Goal: Task Accomplishment & Management: Use online tool/utility

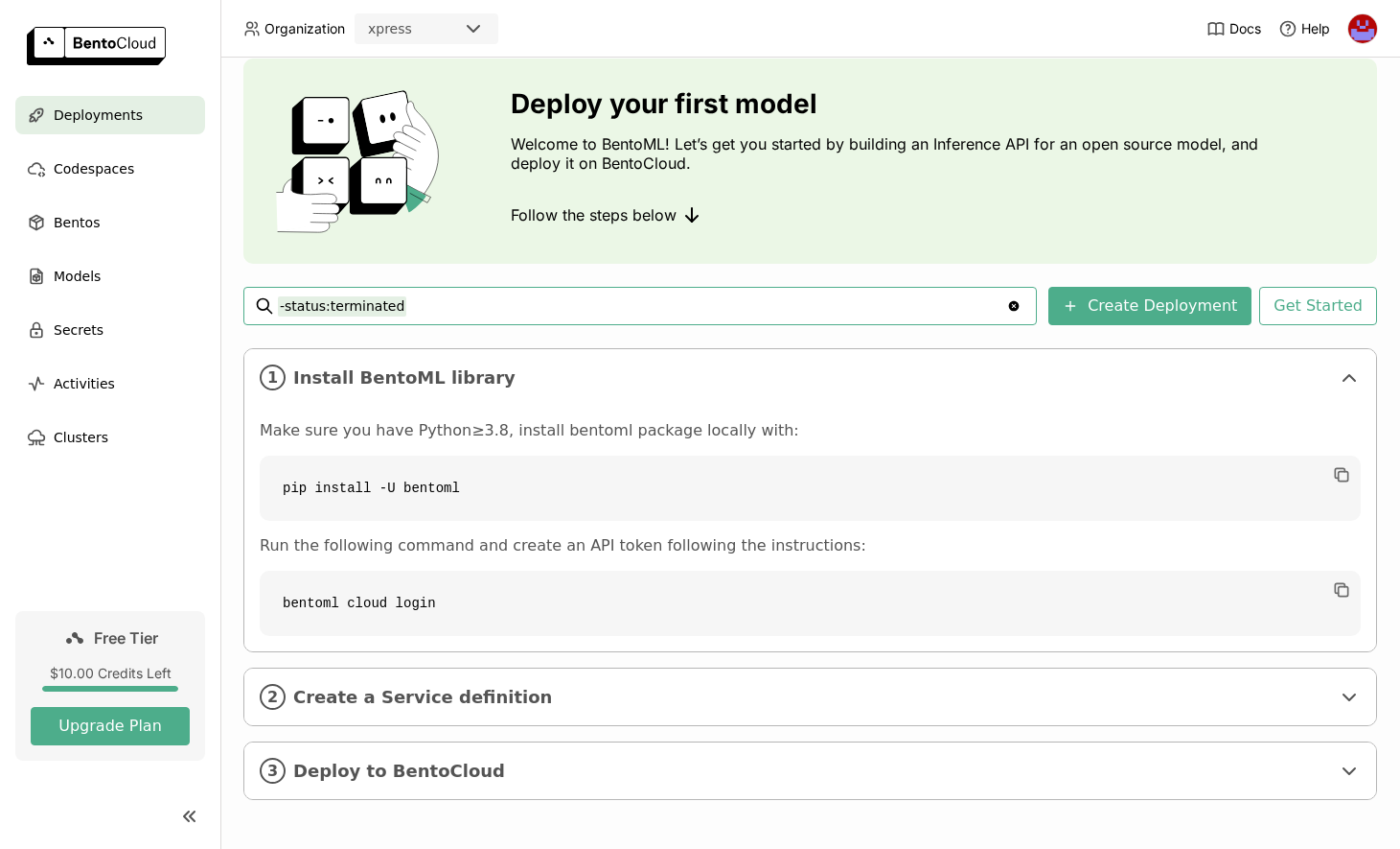
scroll to position [62, 0]
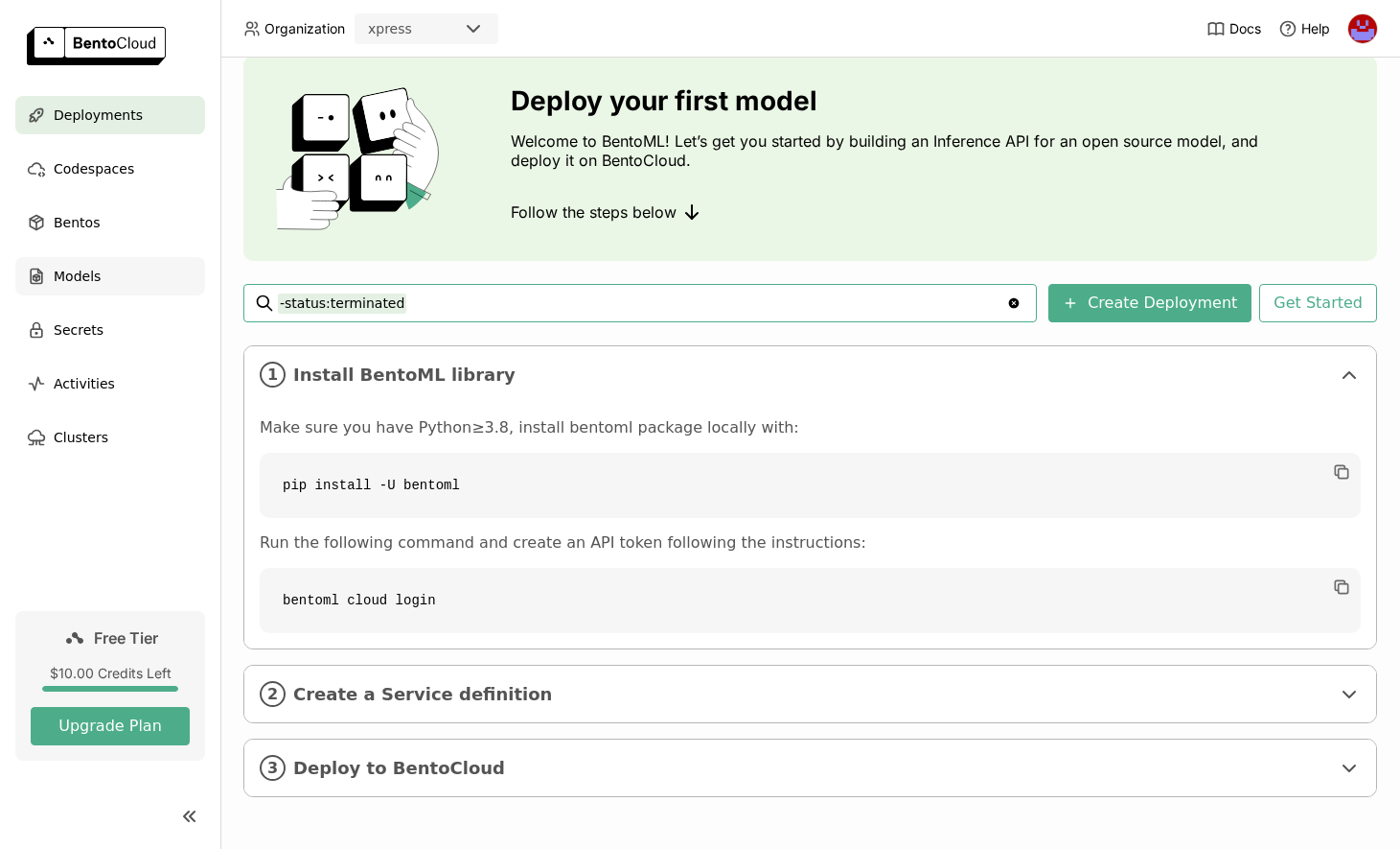
click at [94, 270] on span "Models" at bounding box center [77, 277] width 47 height 23
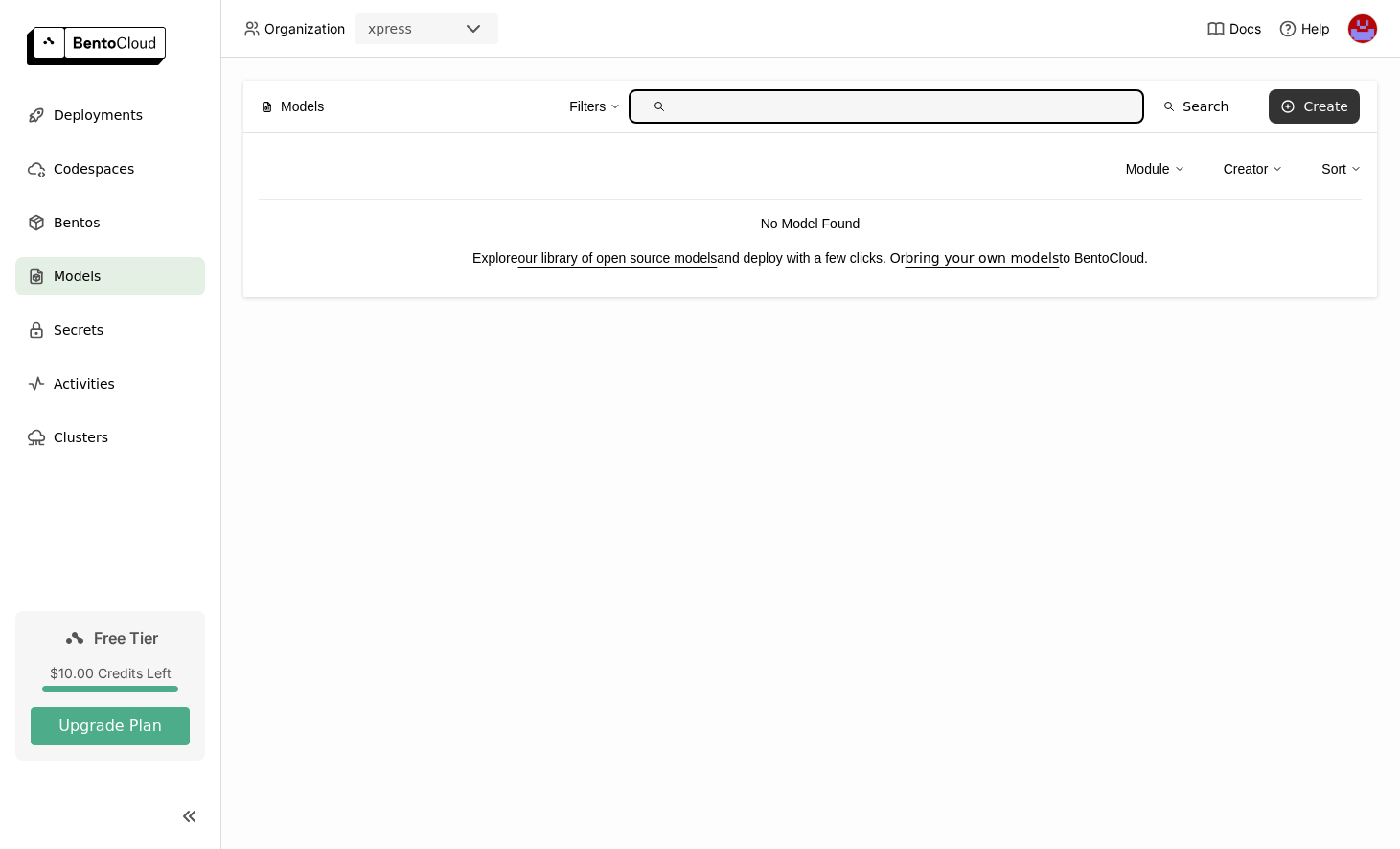
click at [1329, 102] on div "Create" at bounding box center [1326, 107] width 45 height 16
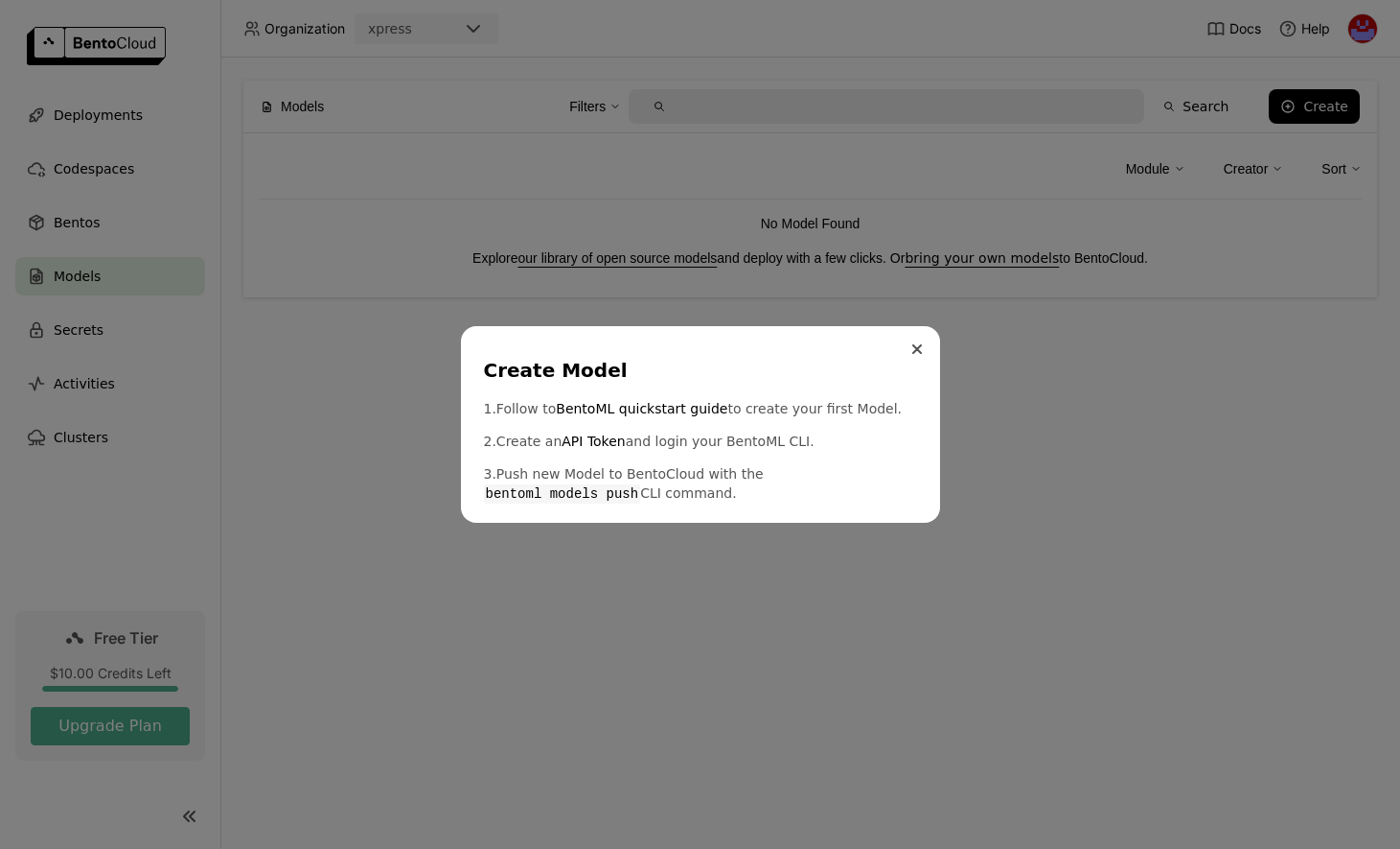
click at [928, 353] on button "Close" at bounding box center [917, 349] width 23 height 23
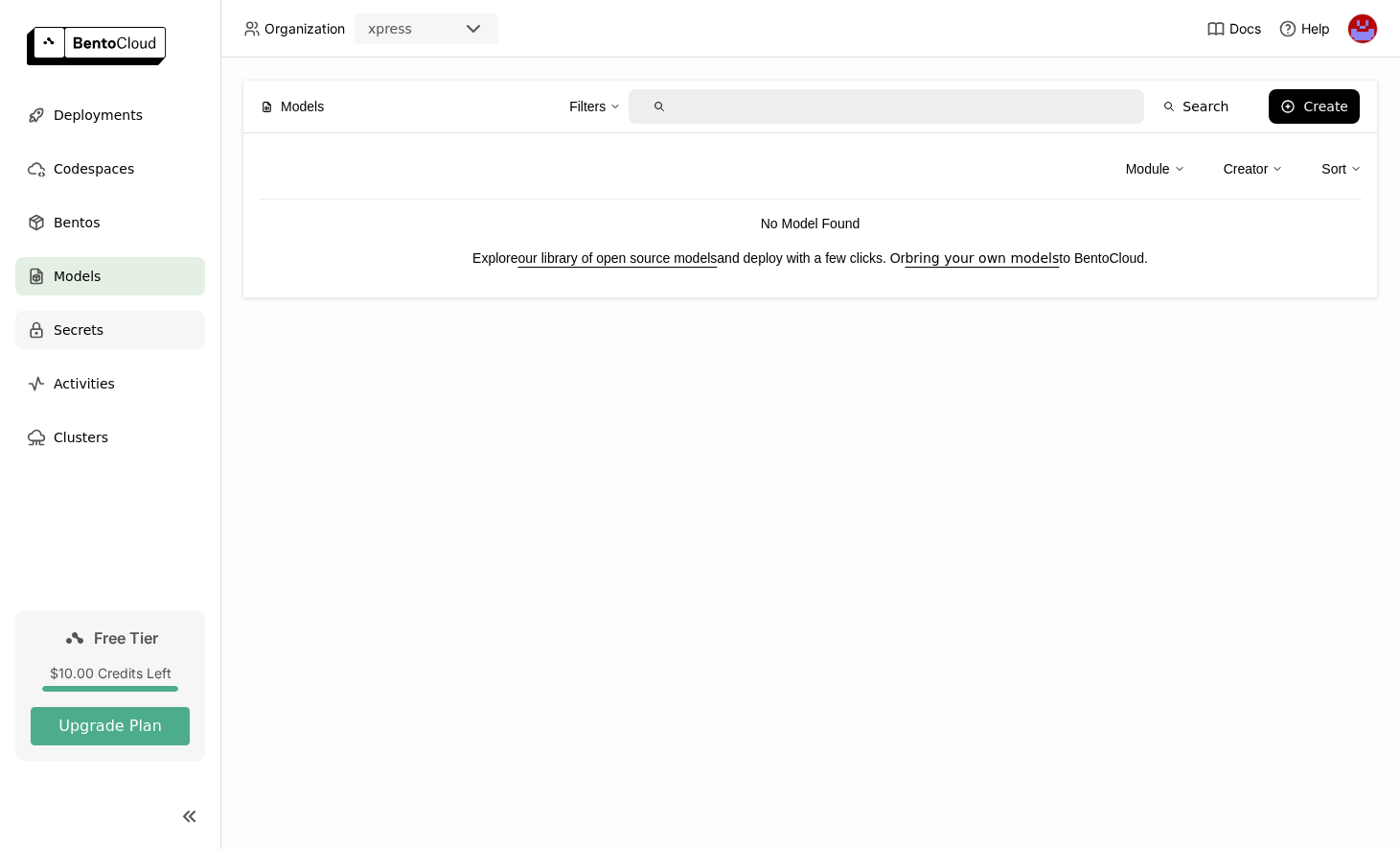
click at [83, 333] on span "Secrets" at bounding box center [78, 330] width 50 height 23
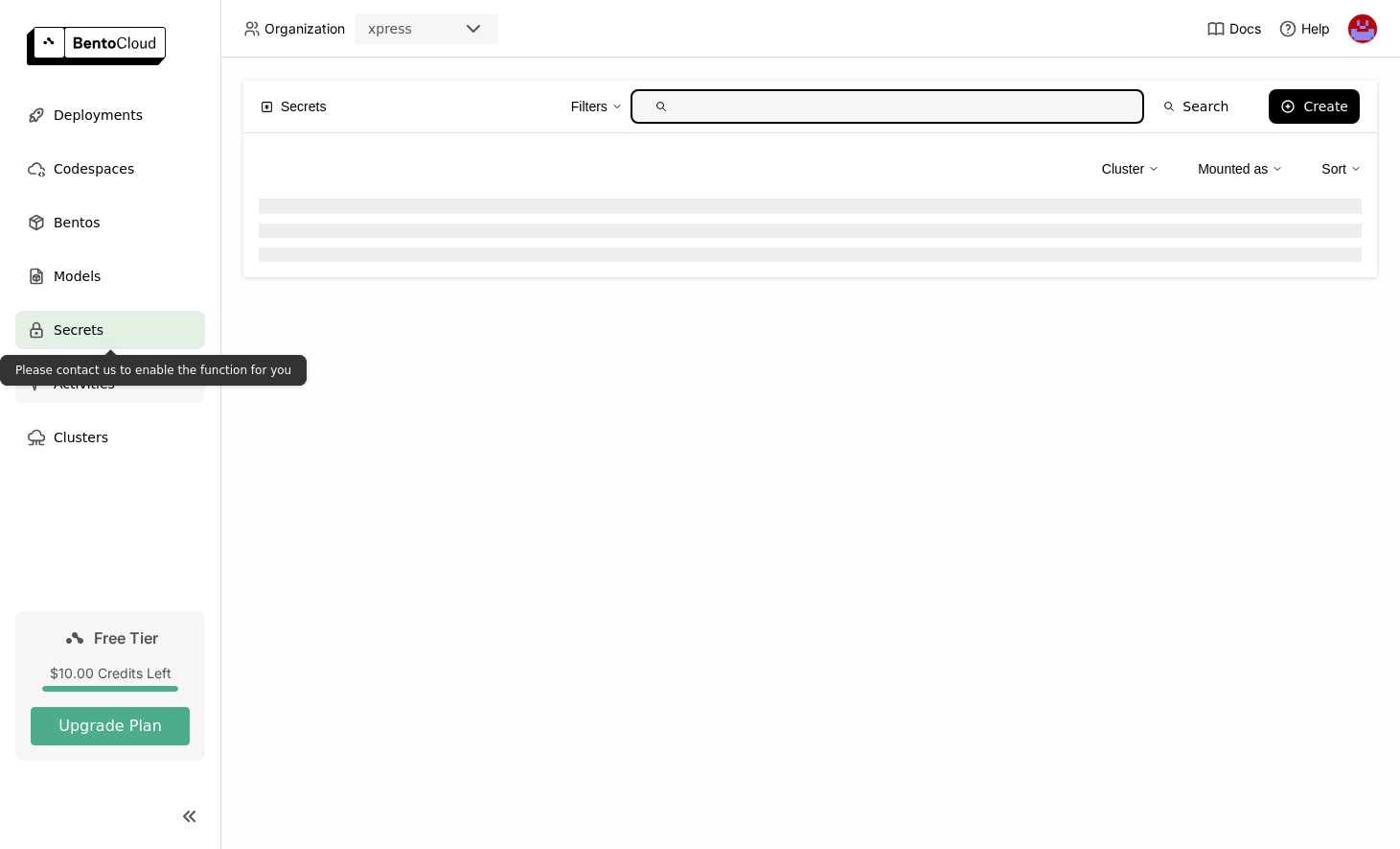
click at [100, 396] on div "Activities" at bounding box center [110, 383] width 190 height 38
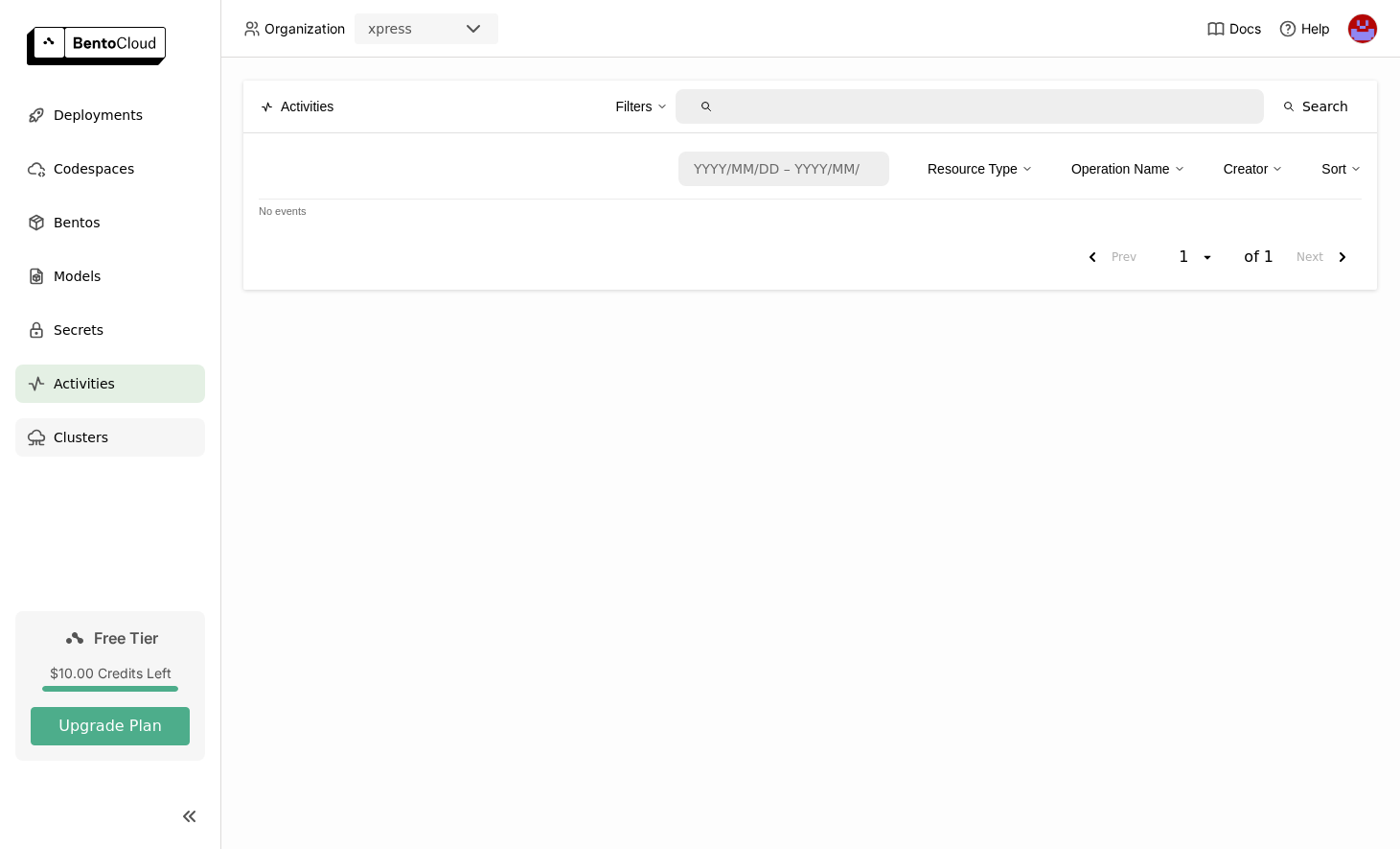
click at [82, 446] on span "Clusters" at bounding box center [81, 437] width 55 height 23
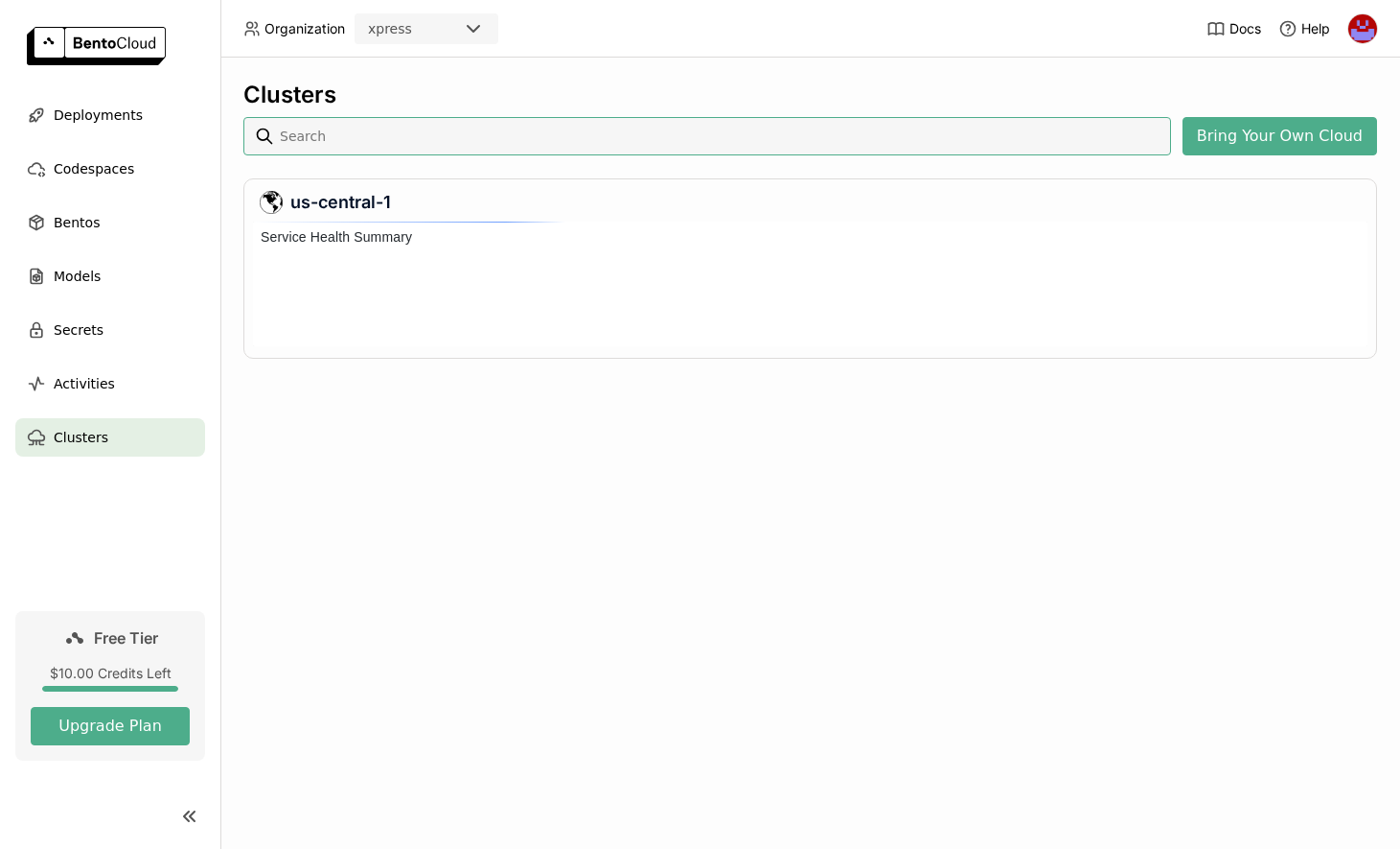
scroll to position [117, 1107]
click at [95, 163] on span "Codespaces" at bounding box center [94, 169] width 80 height 23
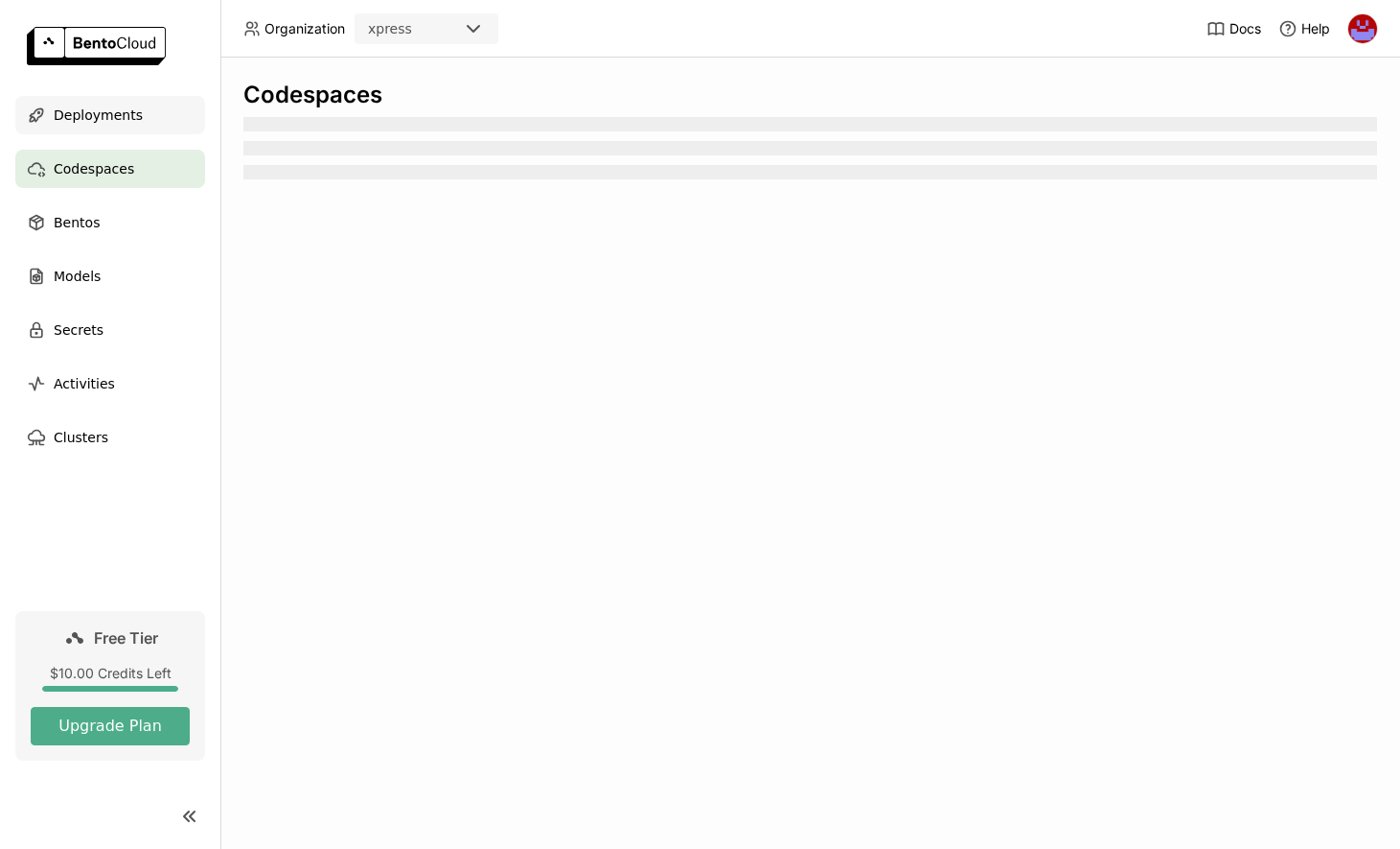
click at [103, 114] on span "Deployments" at bounding box center [98, 115] width 89 height 23
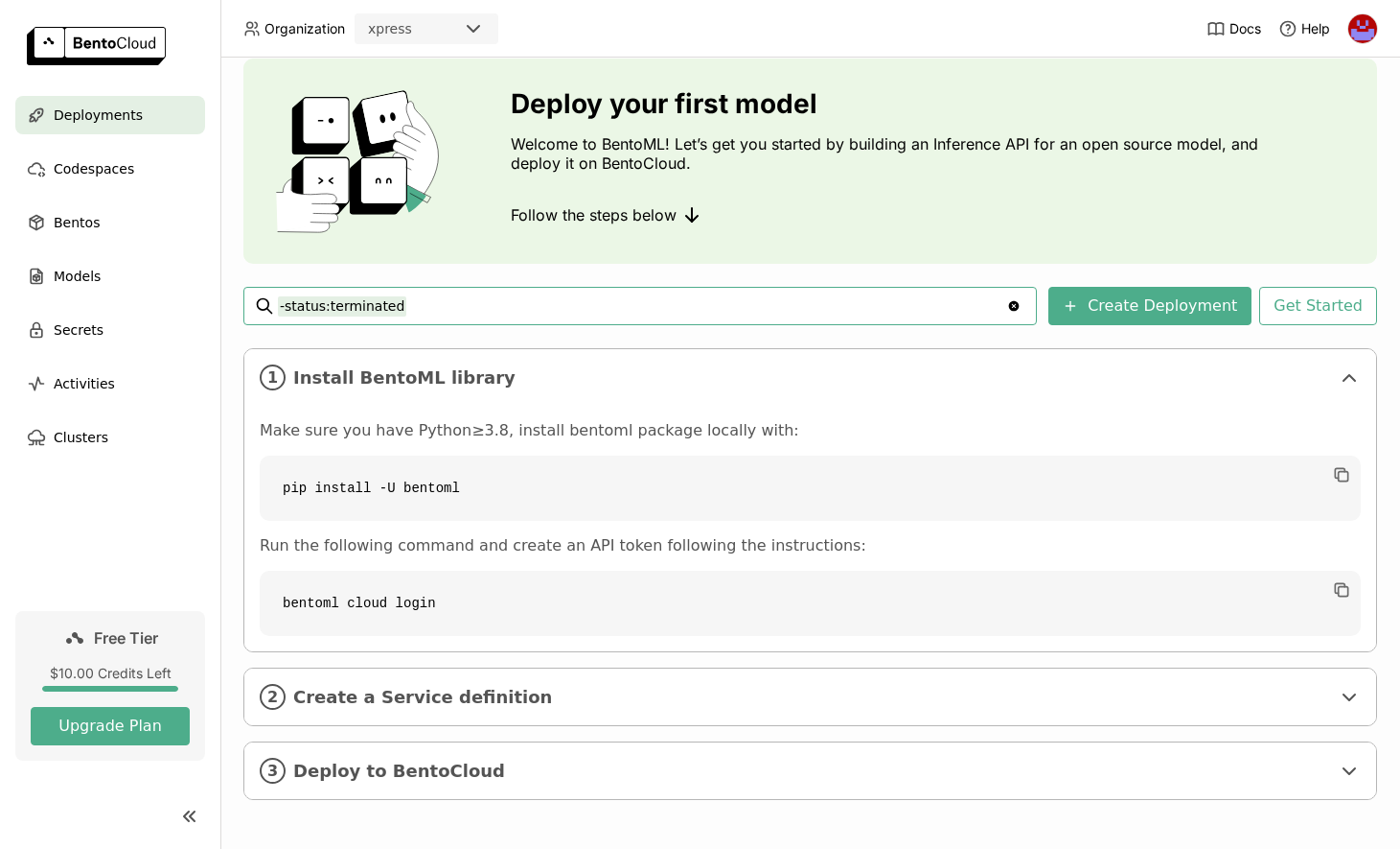
scroll to position [62, 0]
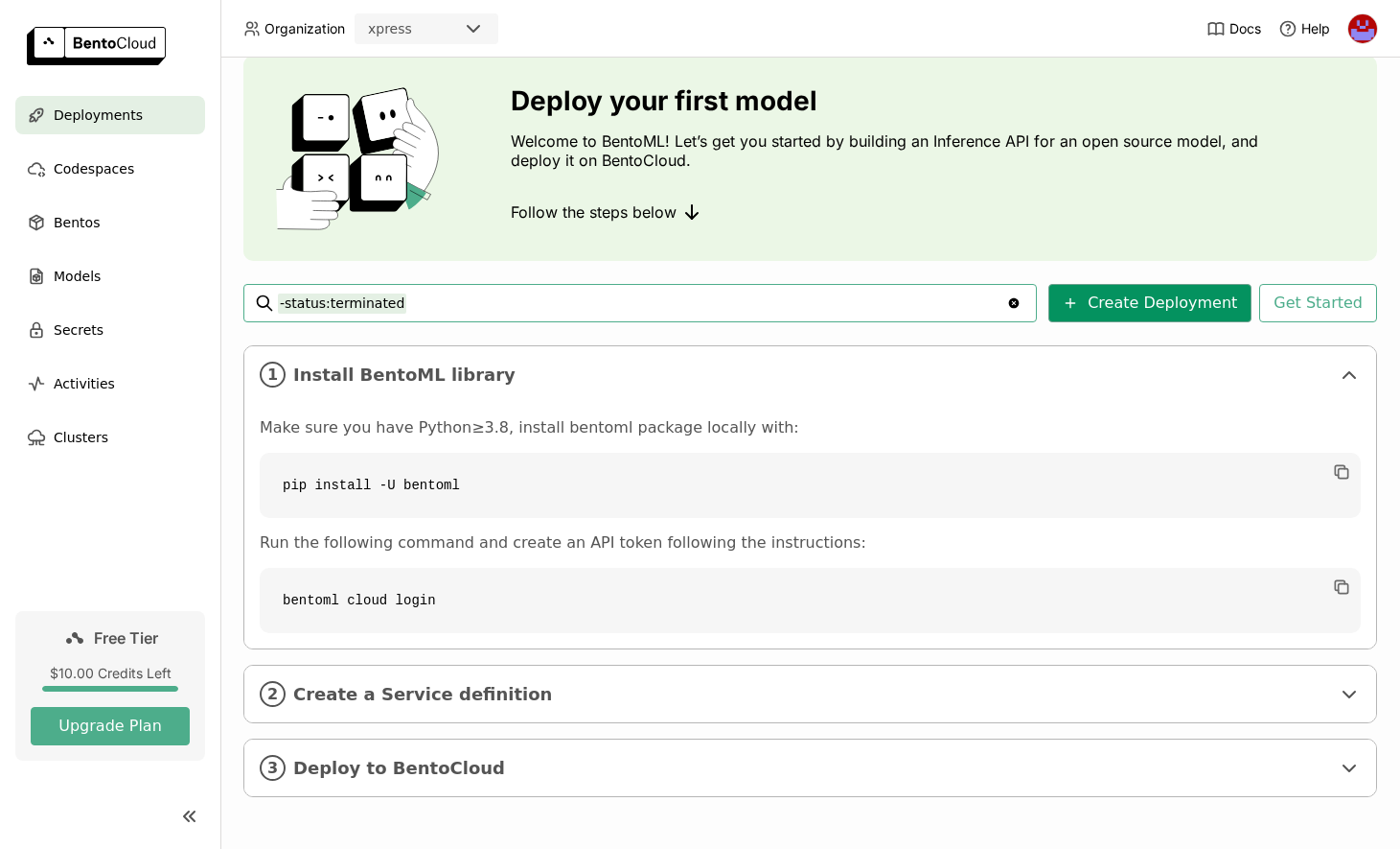
click at [1163, 295] on button "Create Deployment" at bounding box center [1150, 302] width 203 height 38
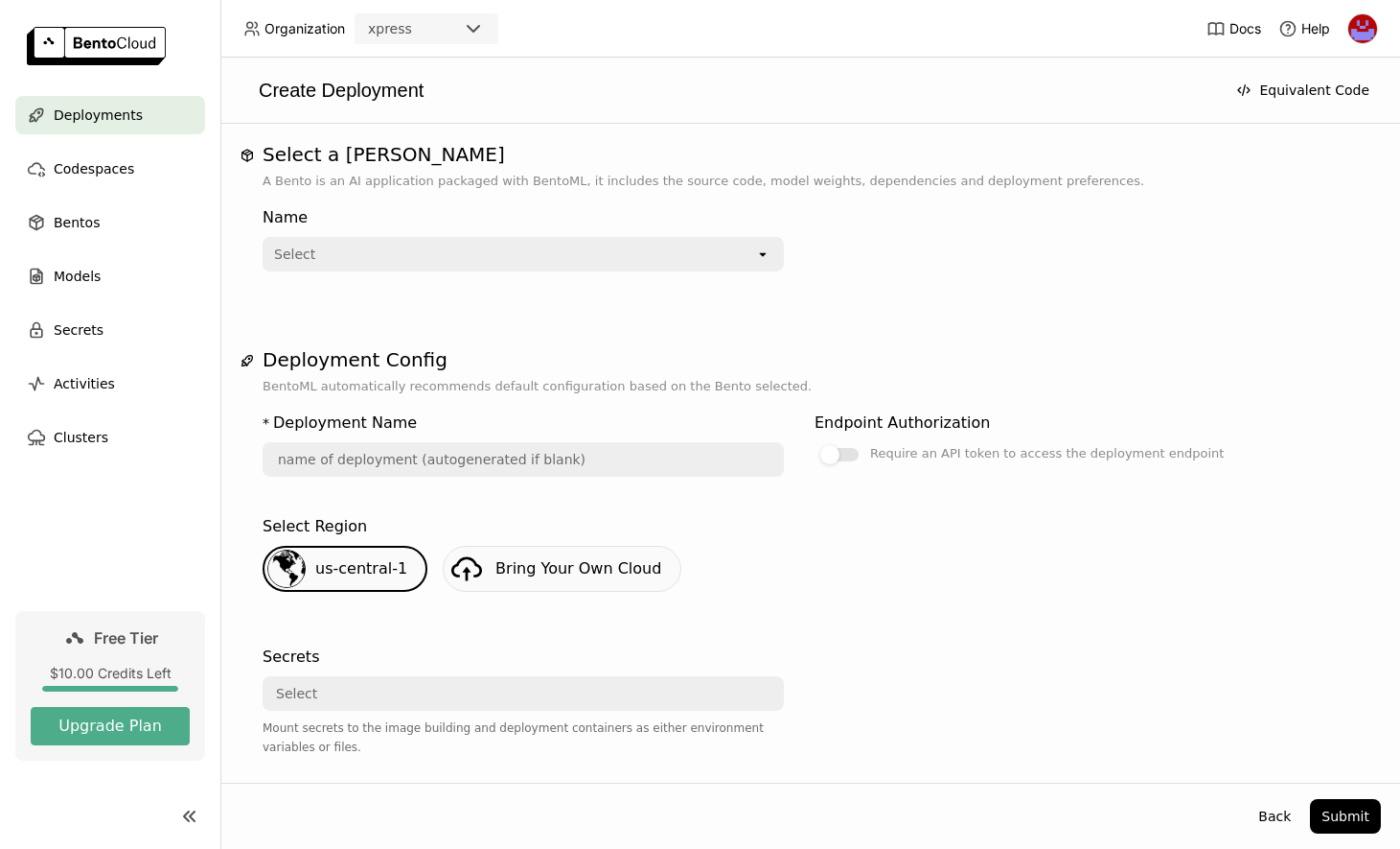
click at [446, 246] on div "Select" at bounding box center [510, 253] width 491 height 30
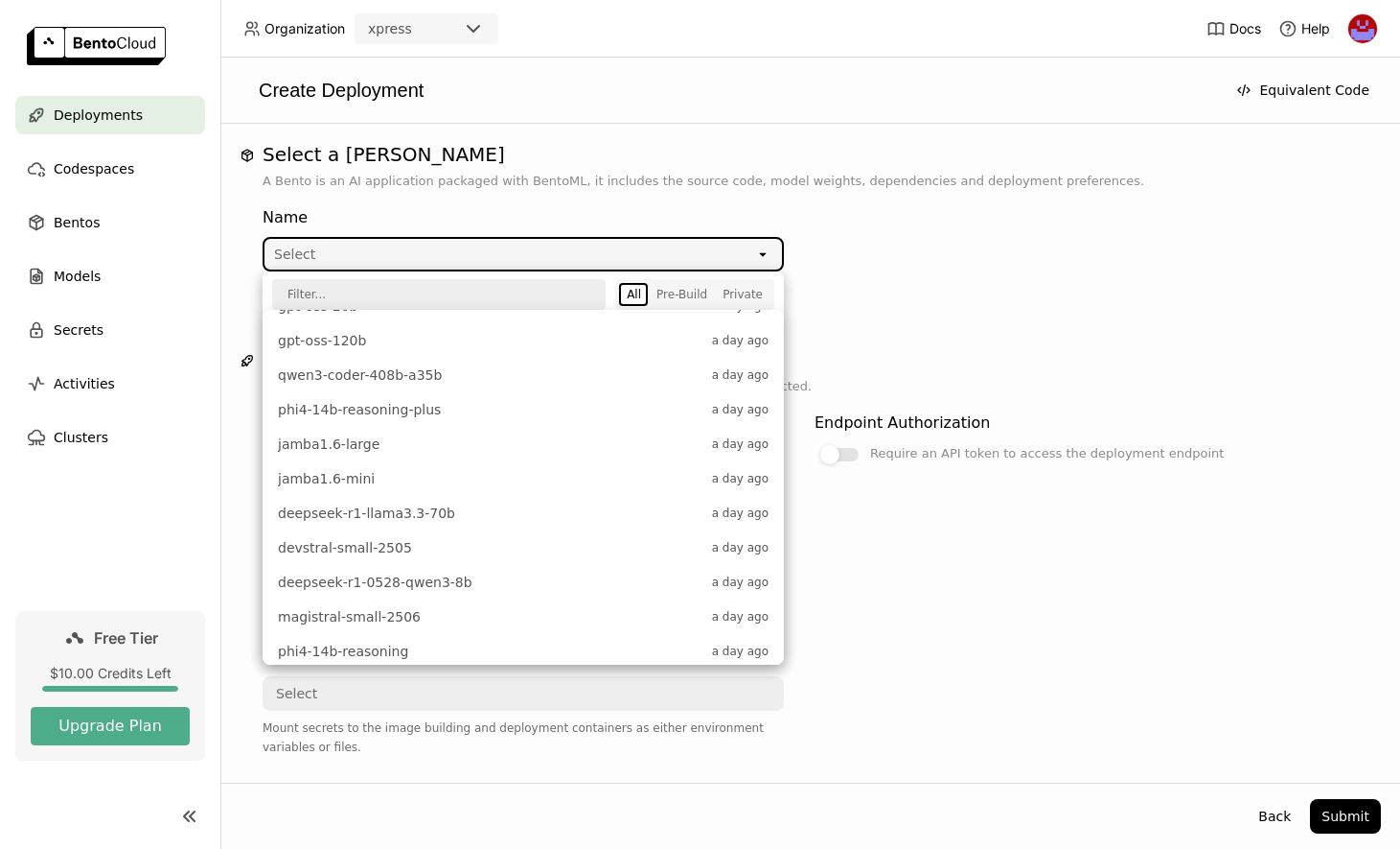
scroll to position [71, 0]
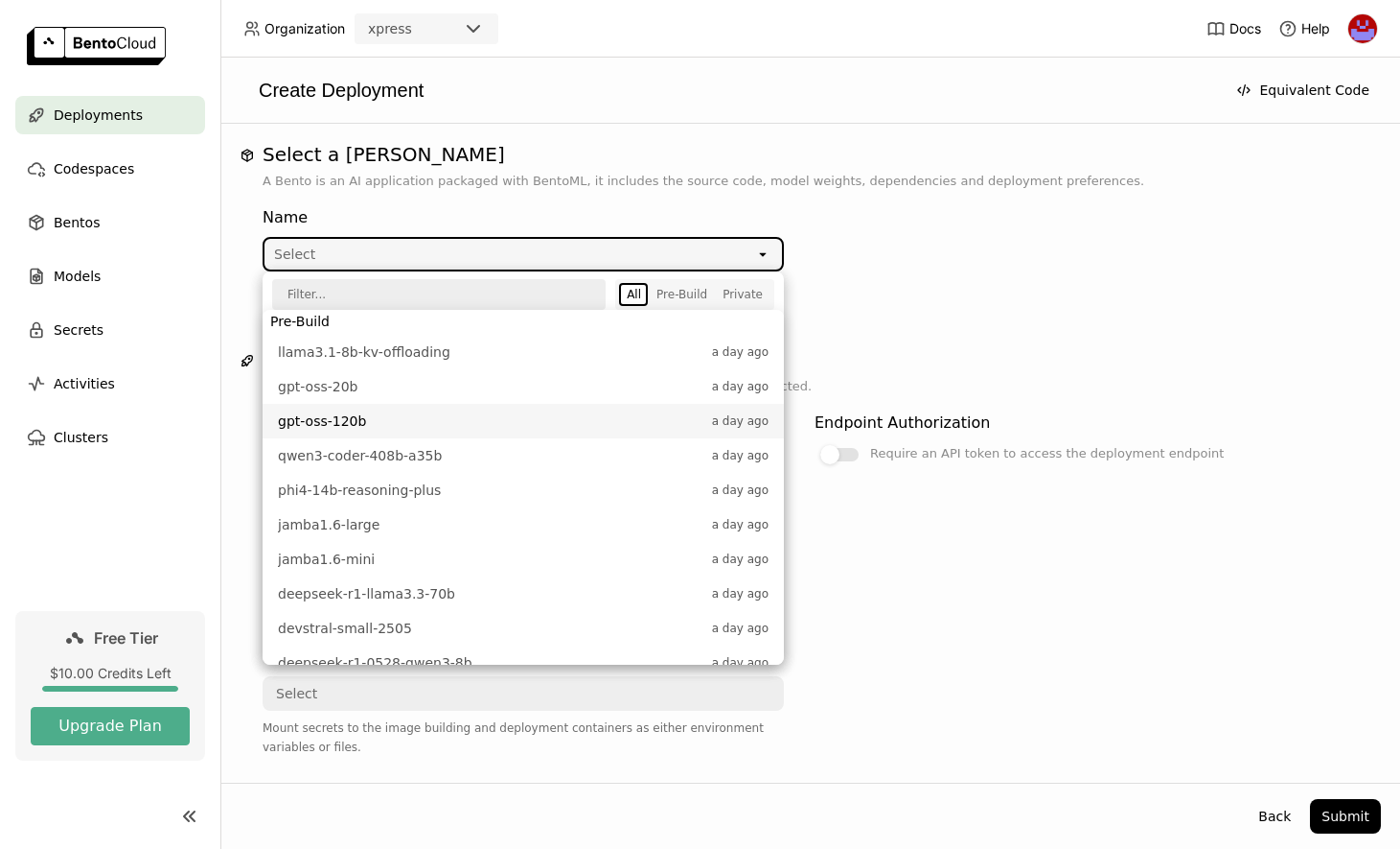
click at [518, 410] on li "gpt-oss-120b a day ago" at bounding box center [523, 421] width 521 height 34
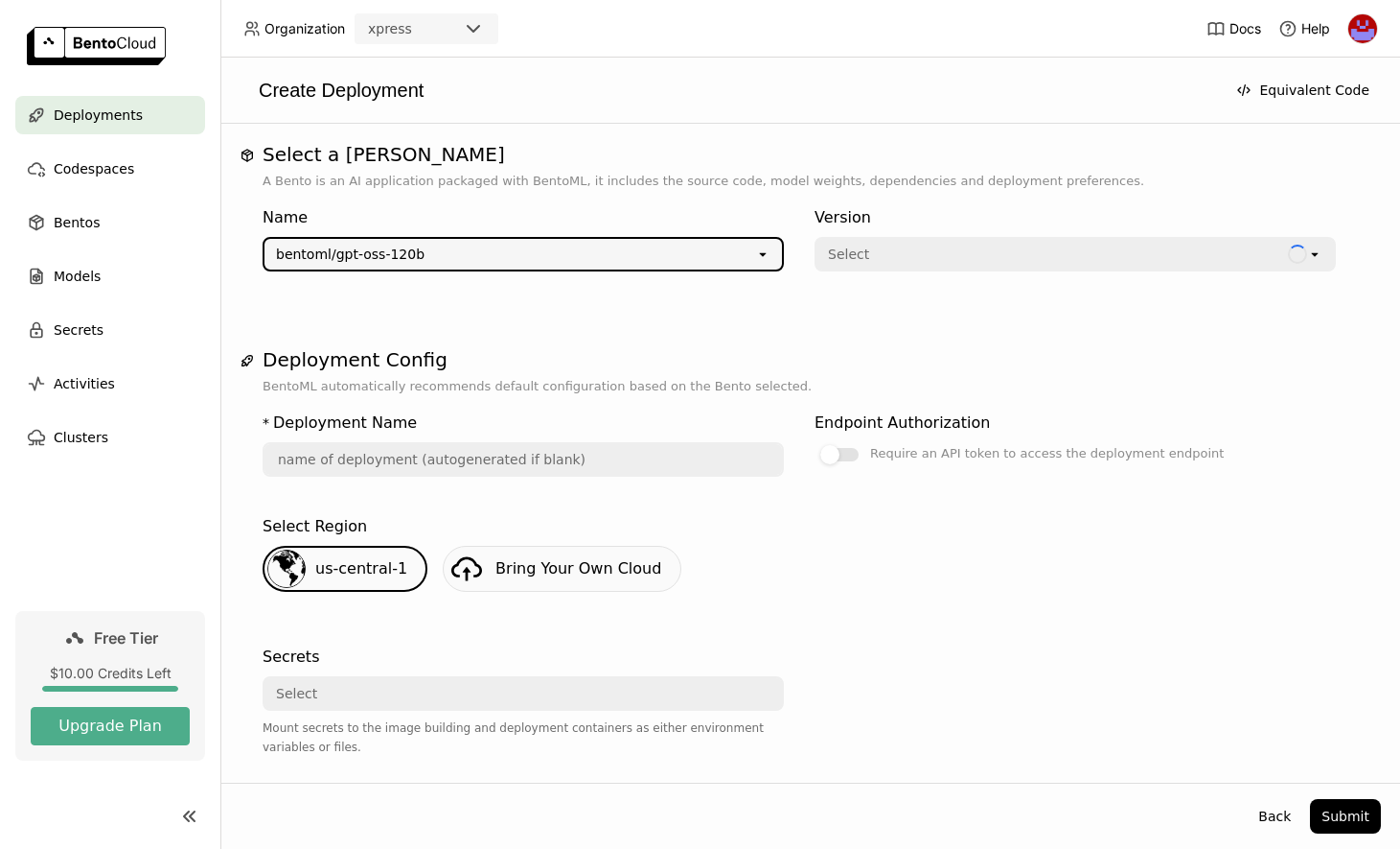
click at [766, 560] on div "us-central-1 Bring Your Own Cloud" at bounding box center [810, 576] width 1111 height 62
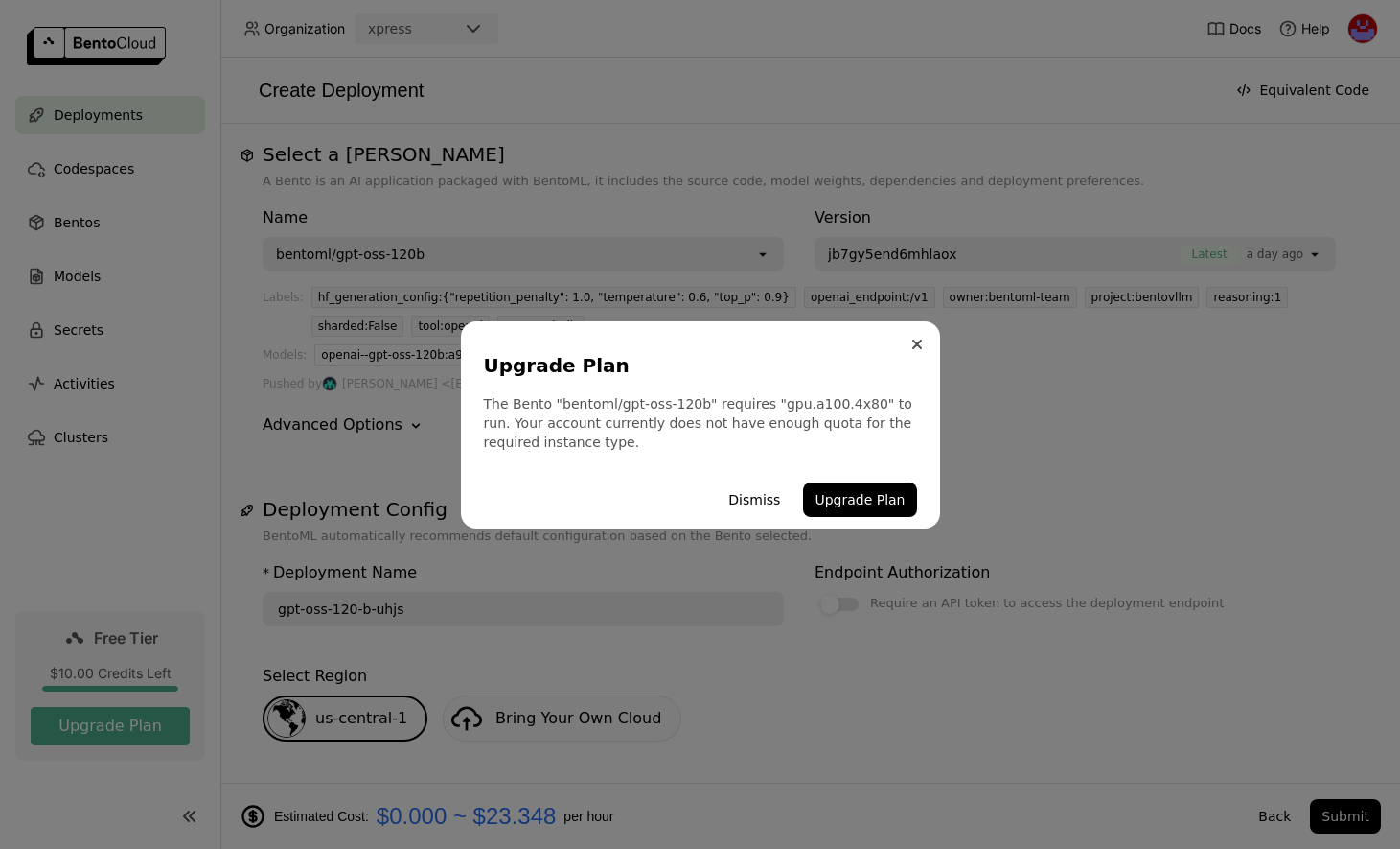
click at [911, 349] on button "Close" at bounding box center [917, 344] width 23 height 23
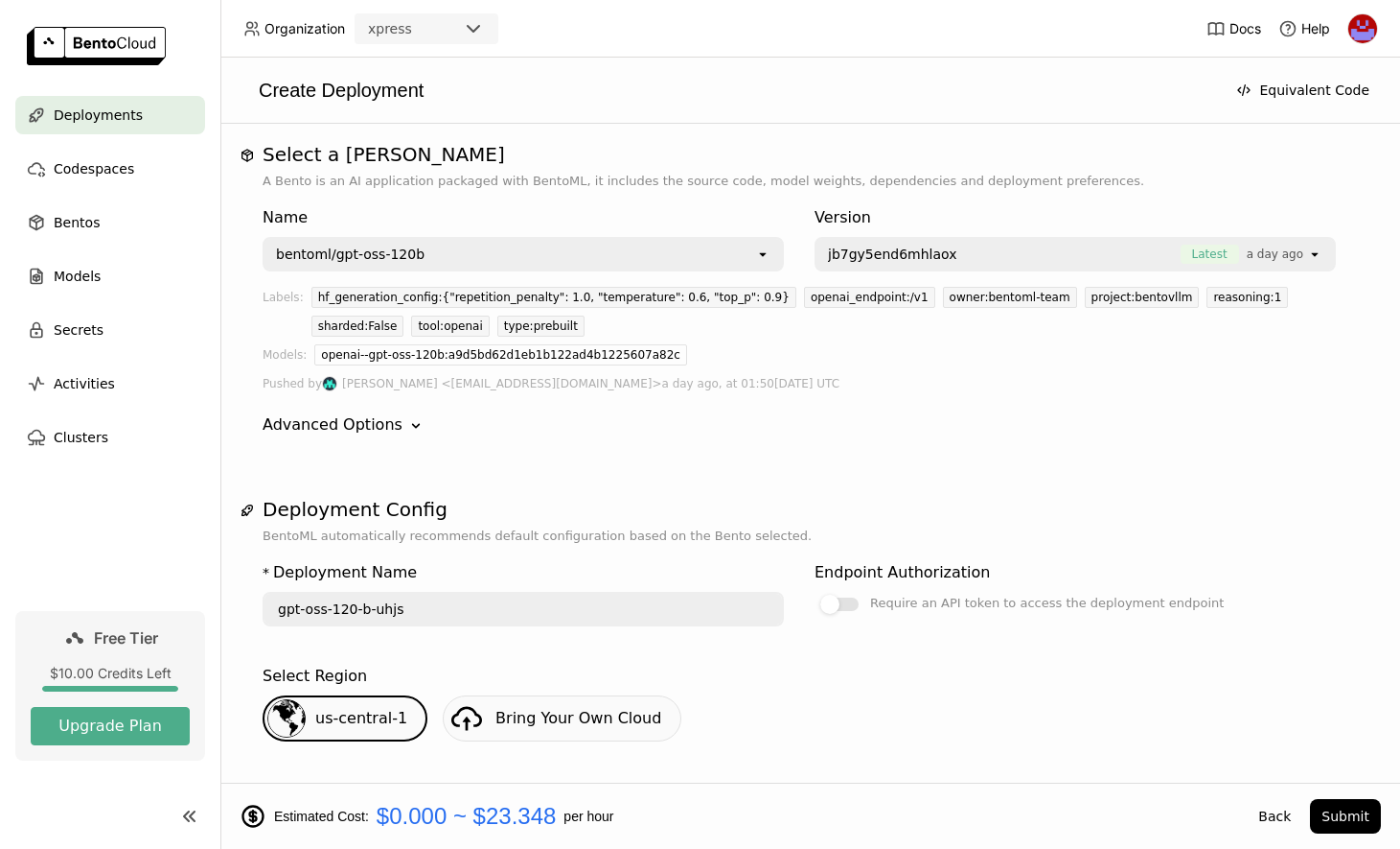
click at [745, 252] on div "bentoml/gpt-oss-120b" at bounding box center [510, 253] width 491 height 30
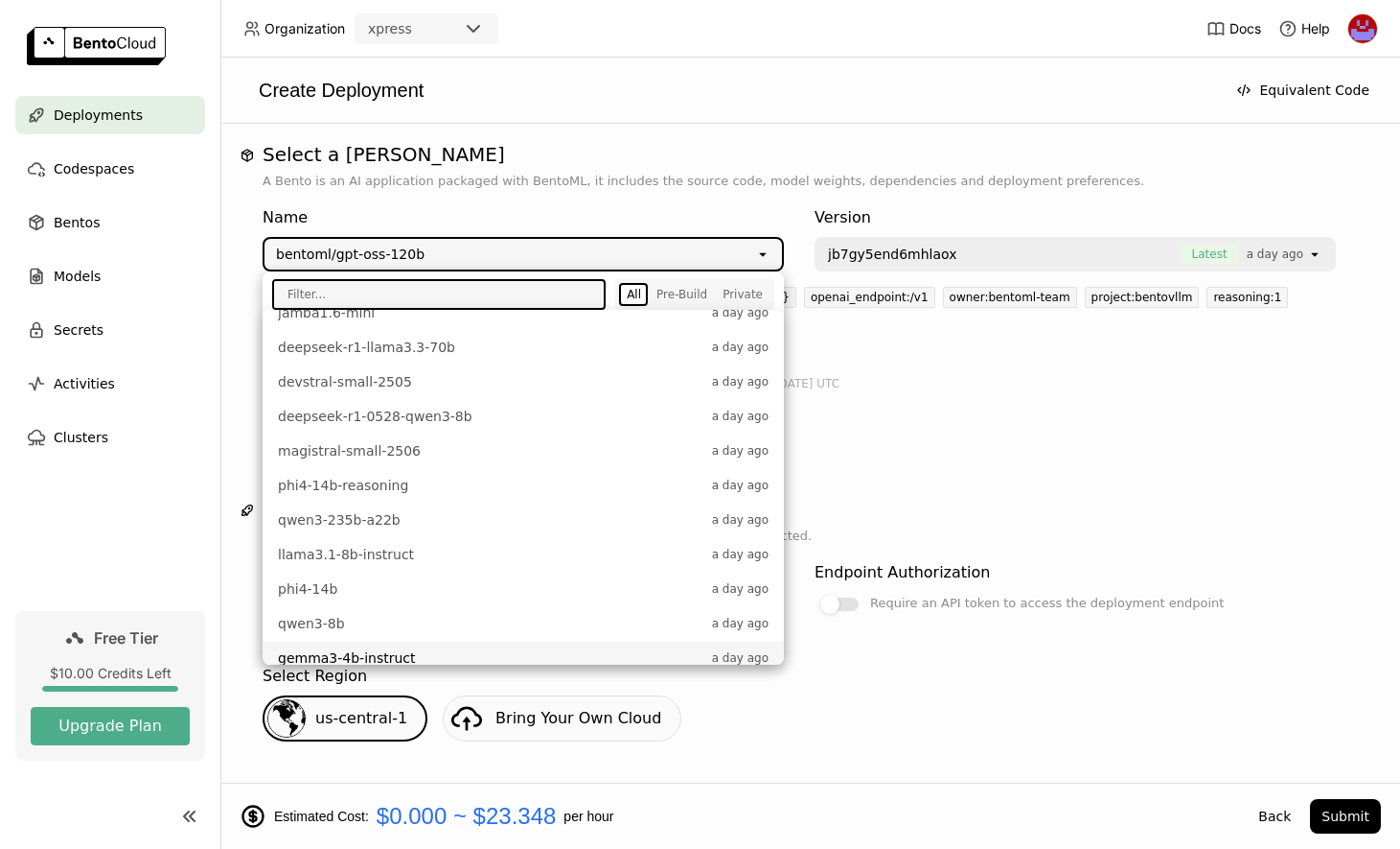
scroll to position [0, 0]
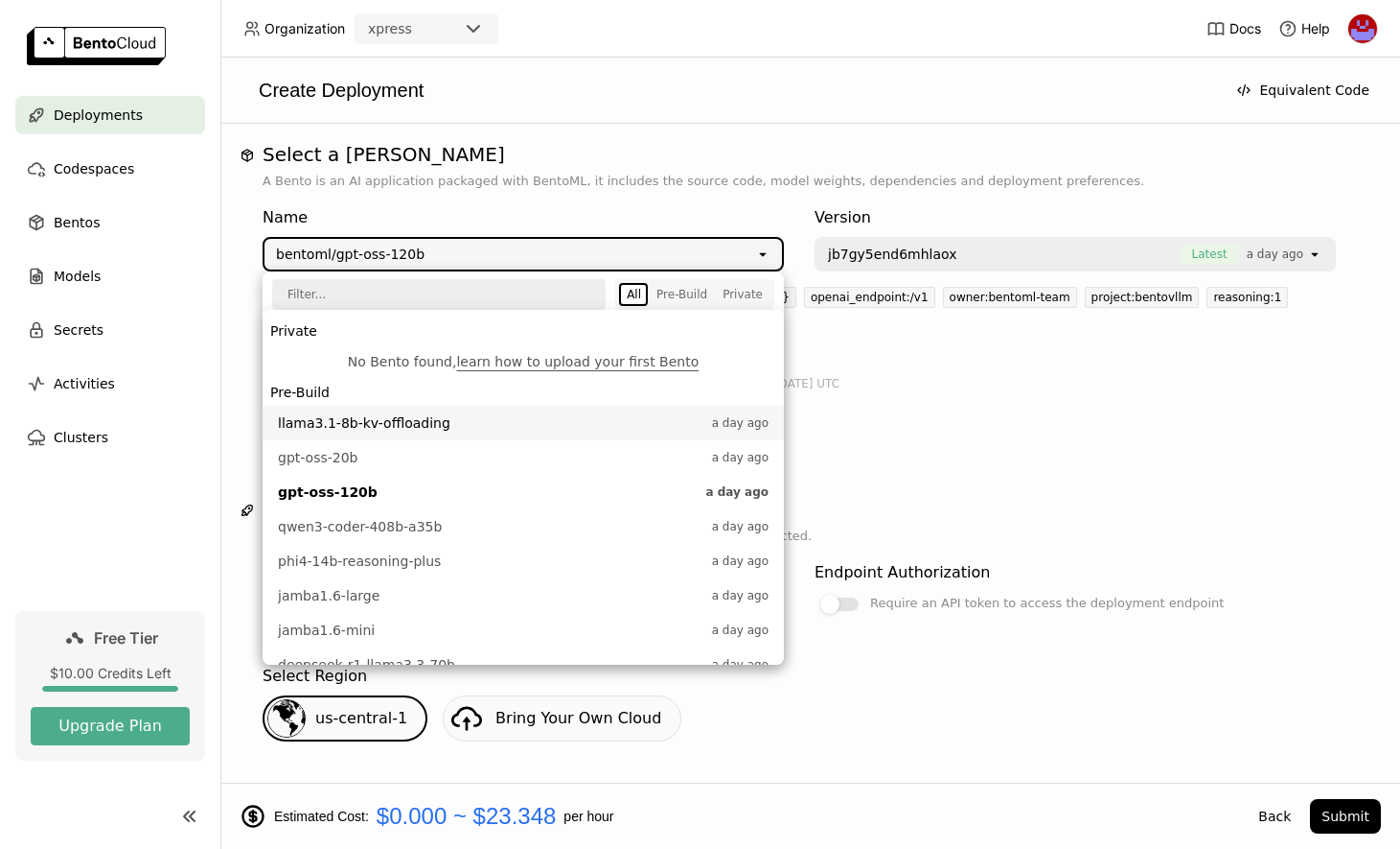
click at [453, 426] on span "llama3.1-8b-kv-offloading" at bounding box center [490, 424] width 424 height 20
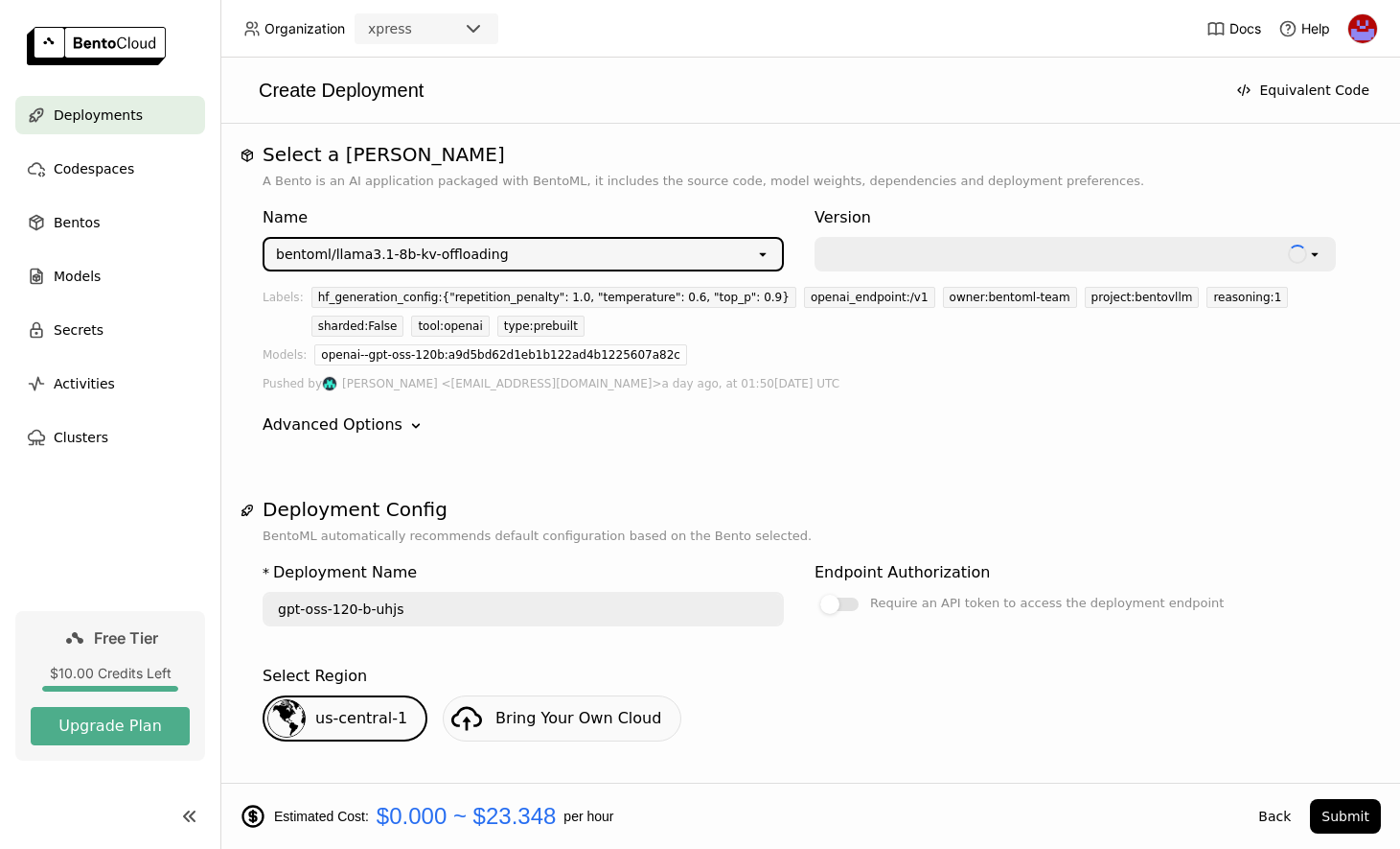
type input "llama-3-1-8-b-kv-offloading-0pvi"
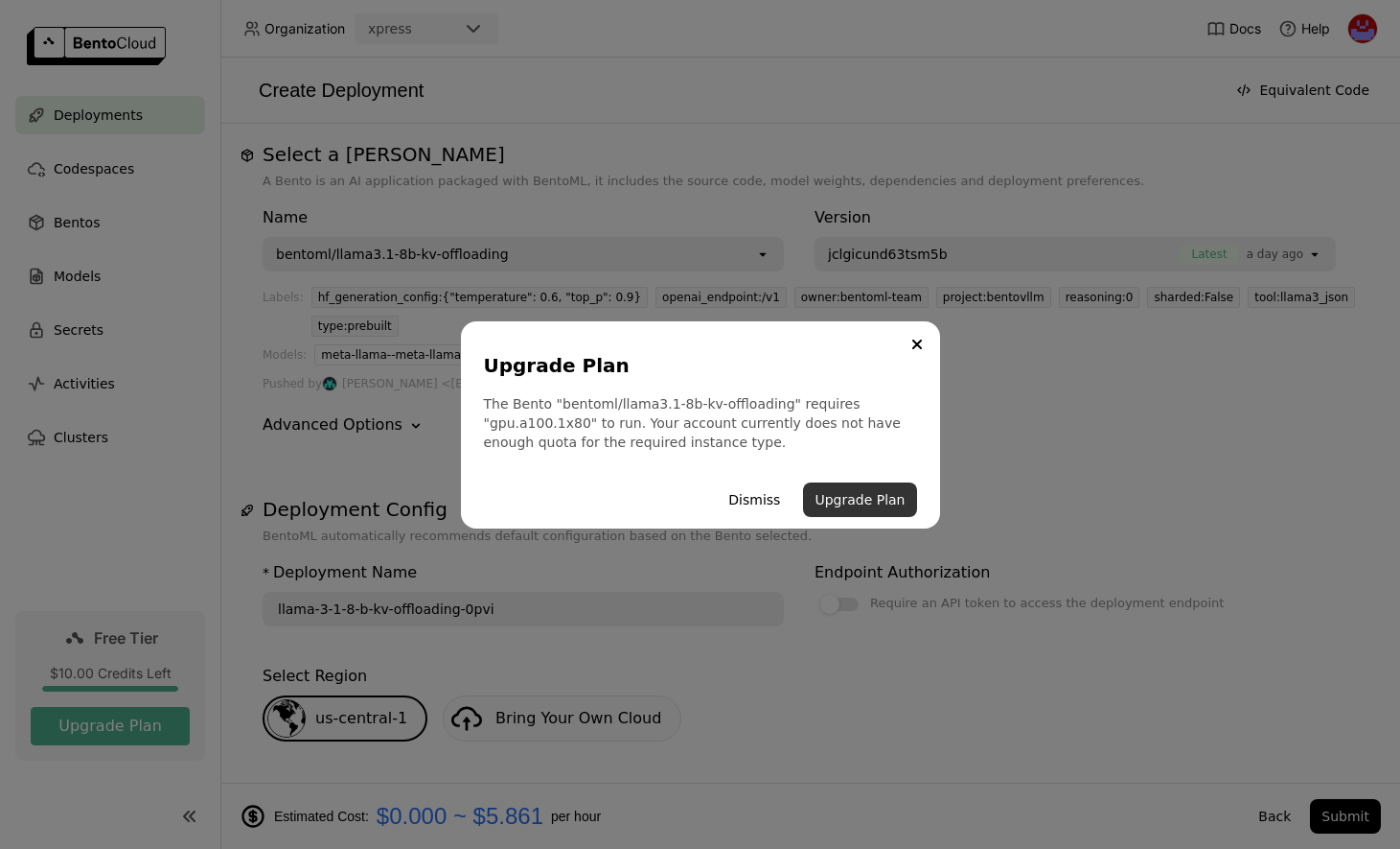
click at [891, 497] on button "Upgrade Plan" at bounding box center [859, 499] width 113 height 34
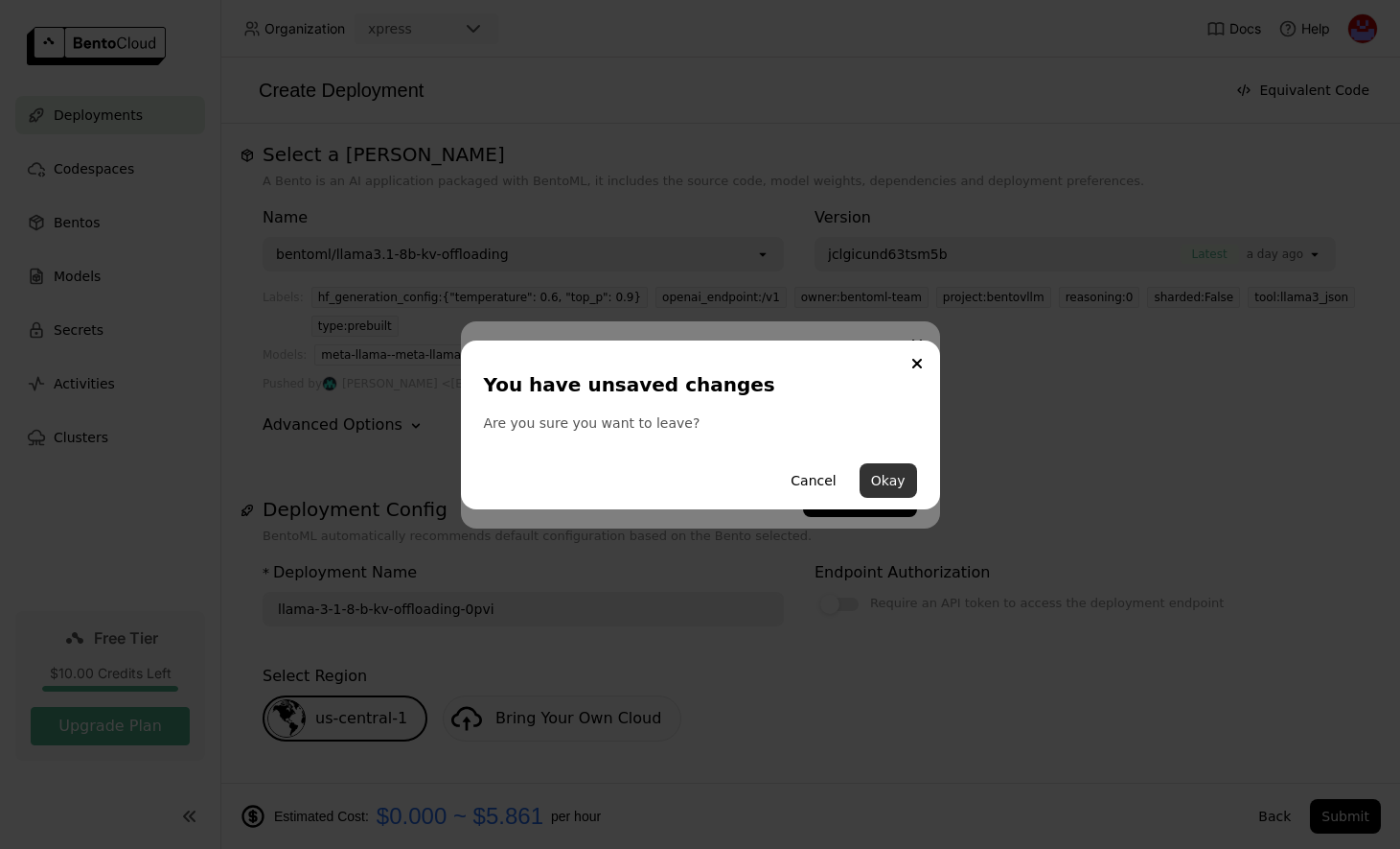
click at [894, 478] on button "Okay" at bounding box center [888, 479] width 58 height 34
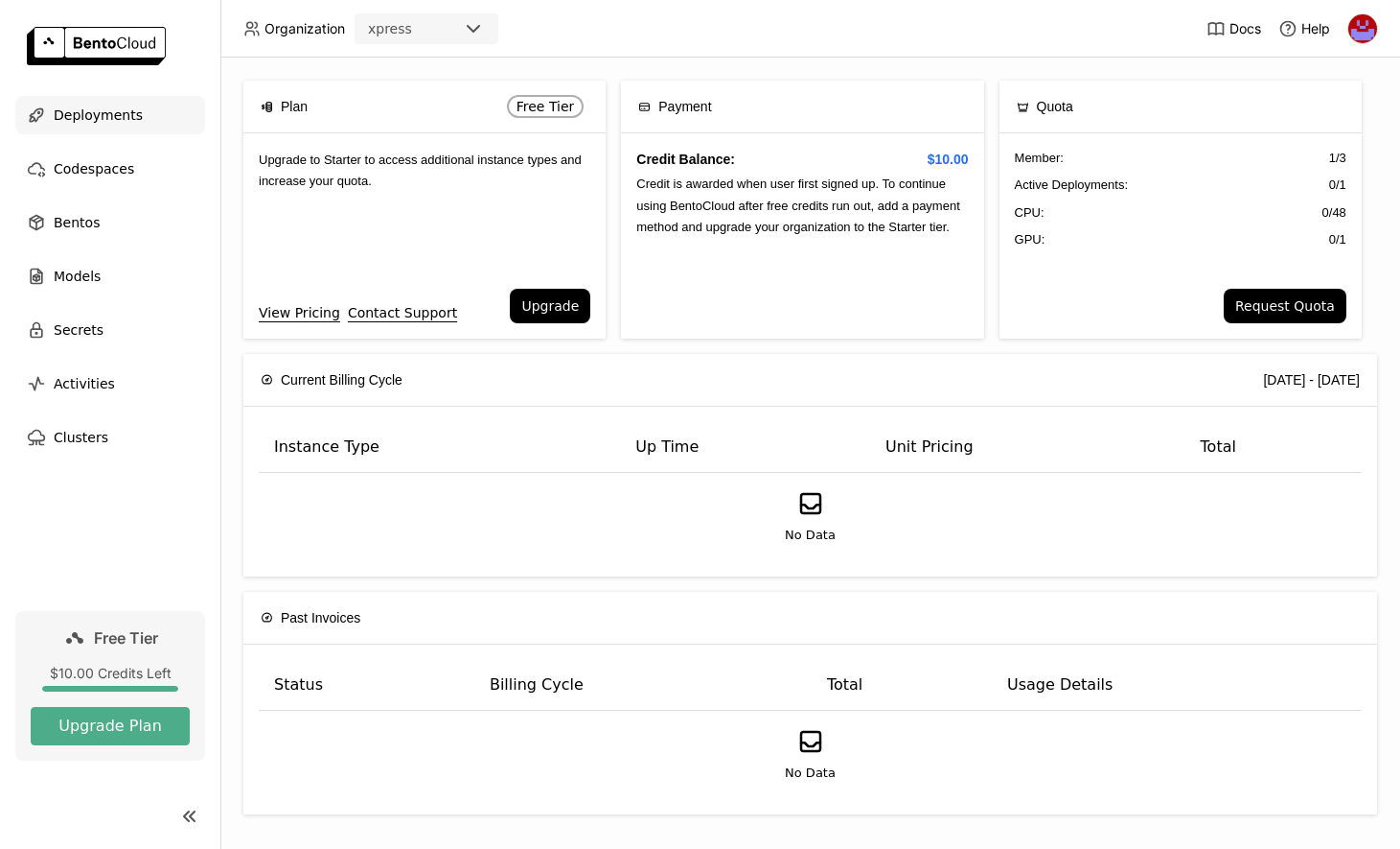
click at [158, 121] on div "Deployments" at bounding box center [110, 114] width 190 height 38
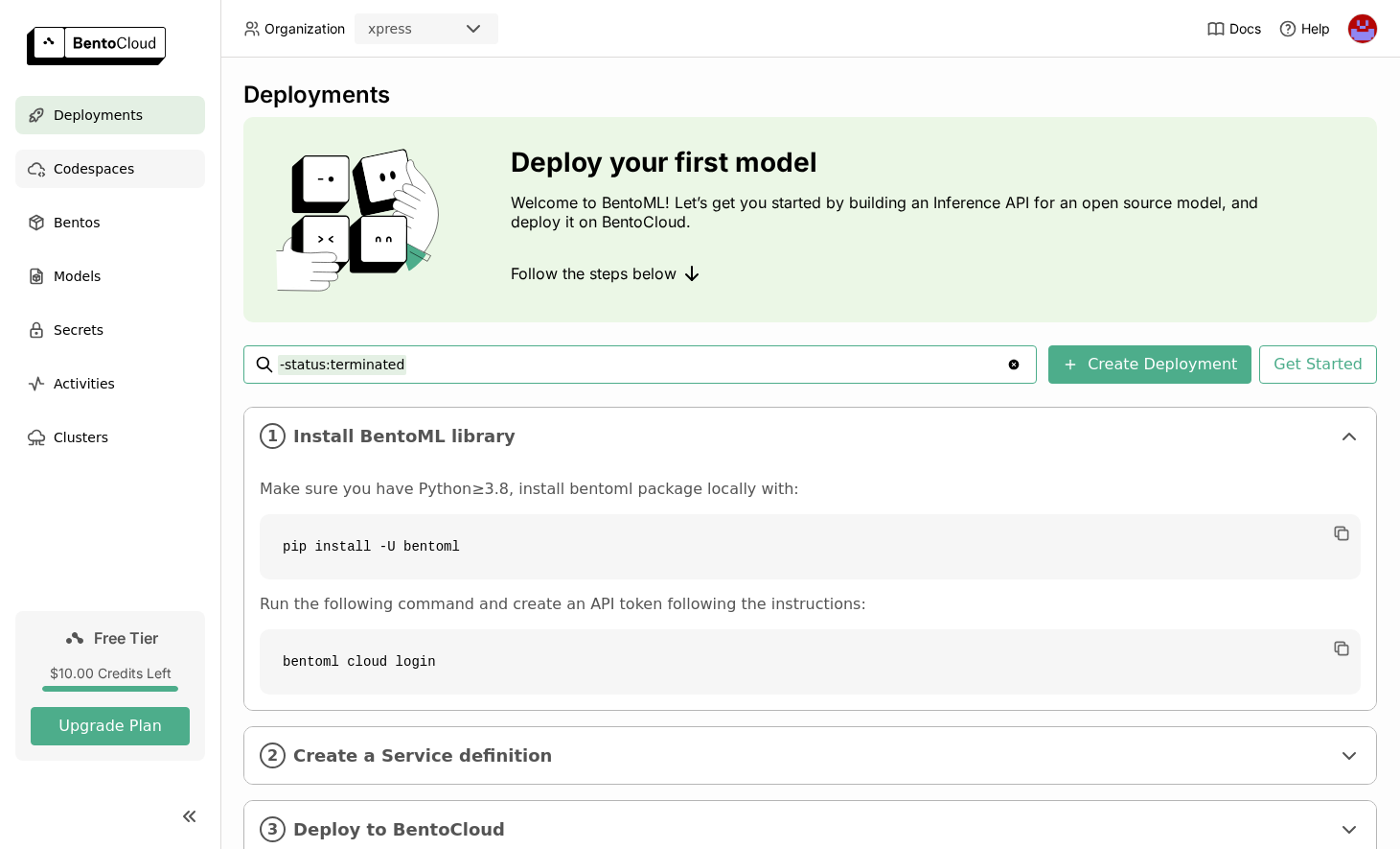
click at [118, 183] on div "Codespaces" at bounding box center [110, 168] width 190 height 38
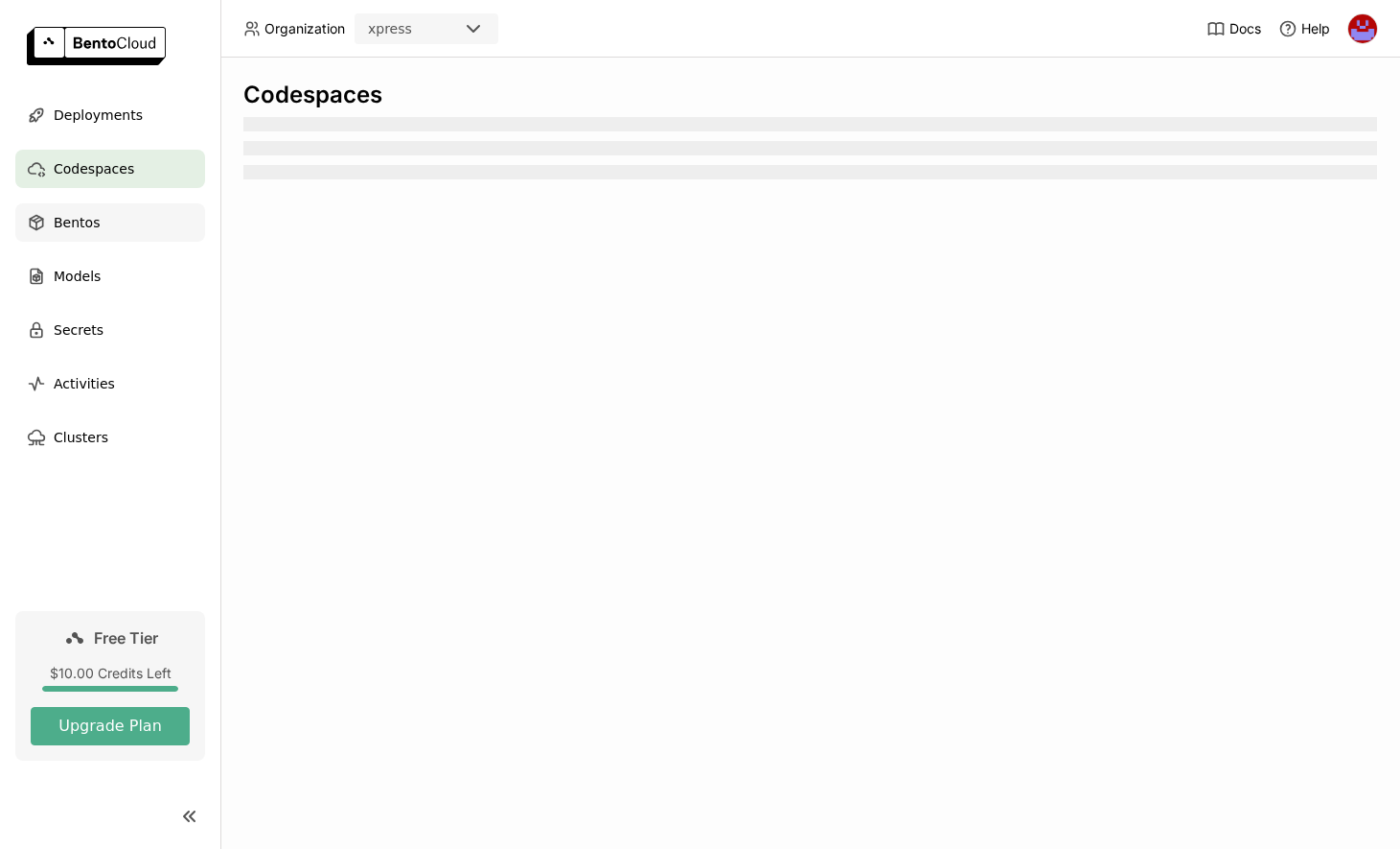
click at [87, 219] on span "Bentos" at bounding box center [76, 223] width 46 height 23
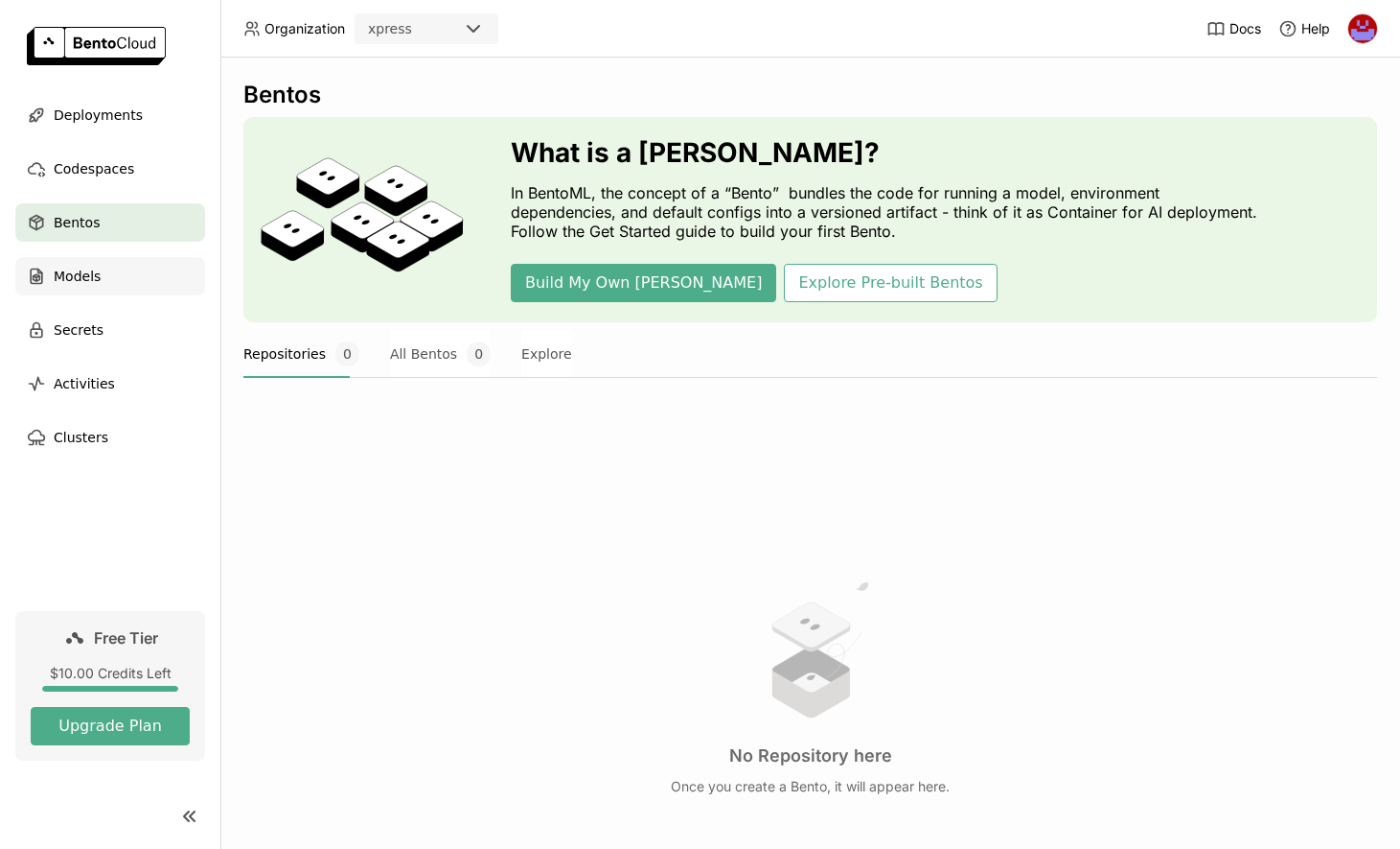
click at [105, 268] on div "Models" at bounding box center [110, 276] width 190 height 38
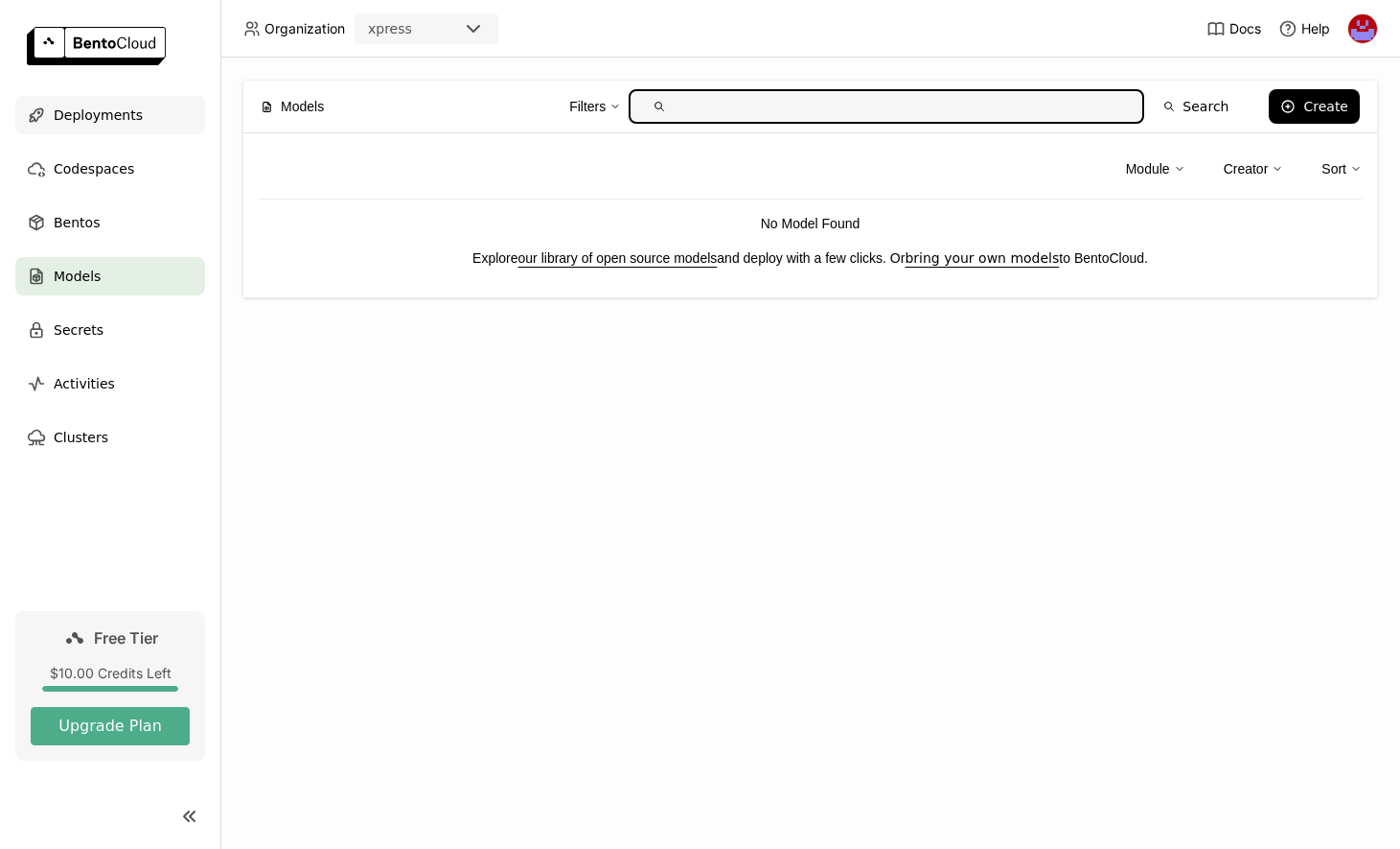
click at [132, 117] on div "Deployments" at bounding box center [110, 114] width 190 height 38
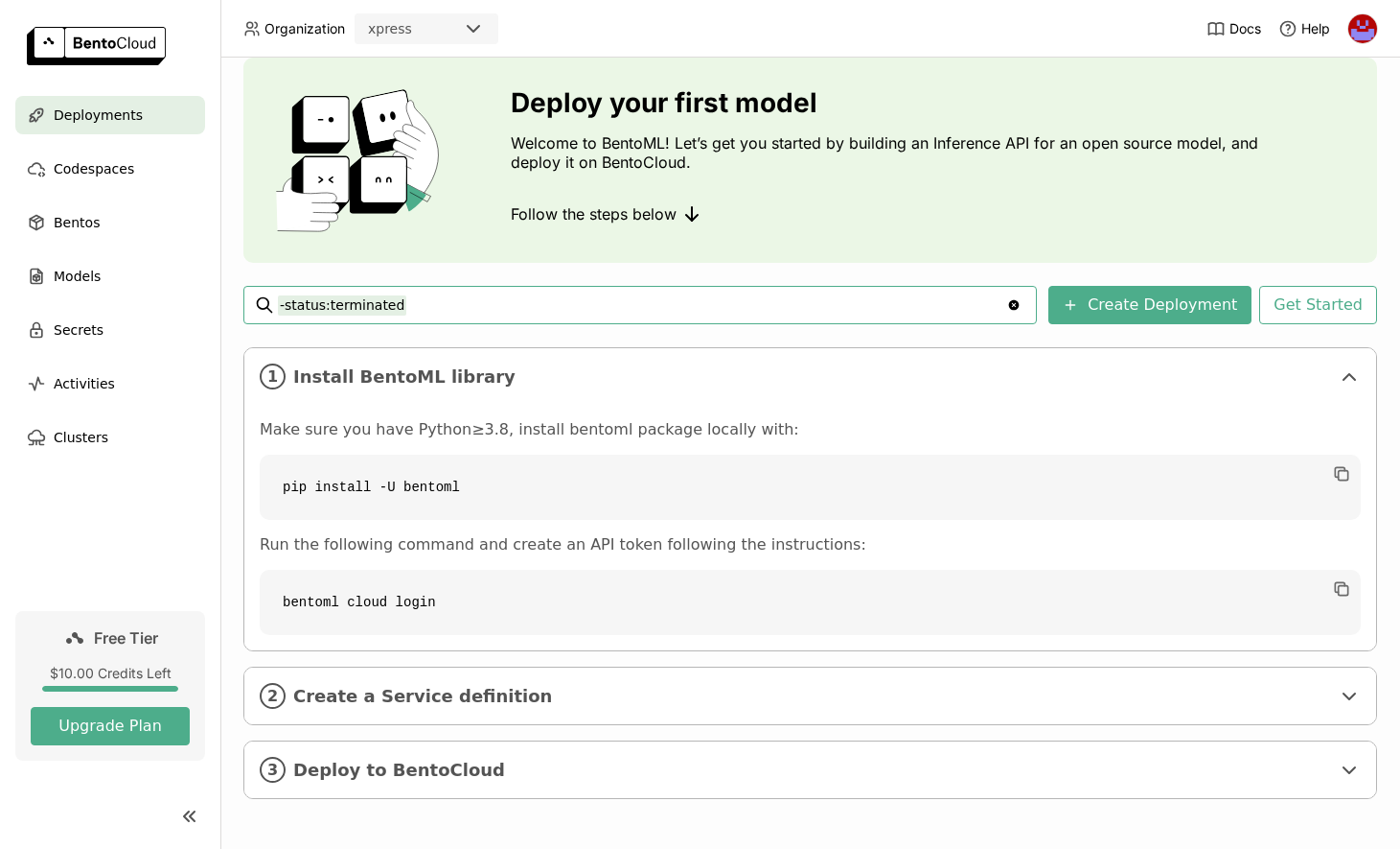
scroll to position [62, 0]
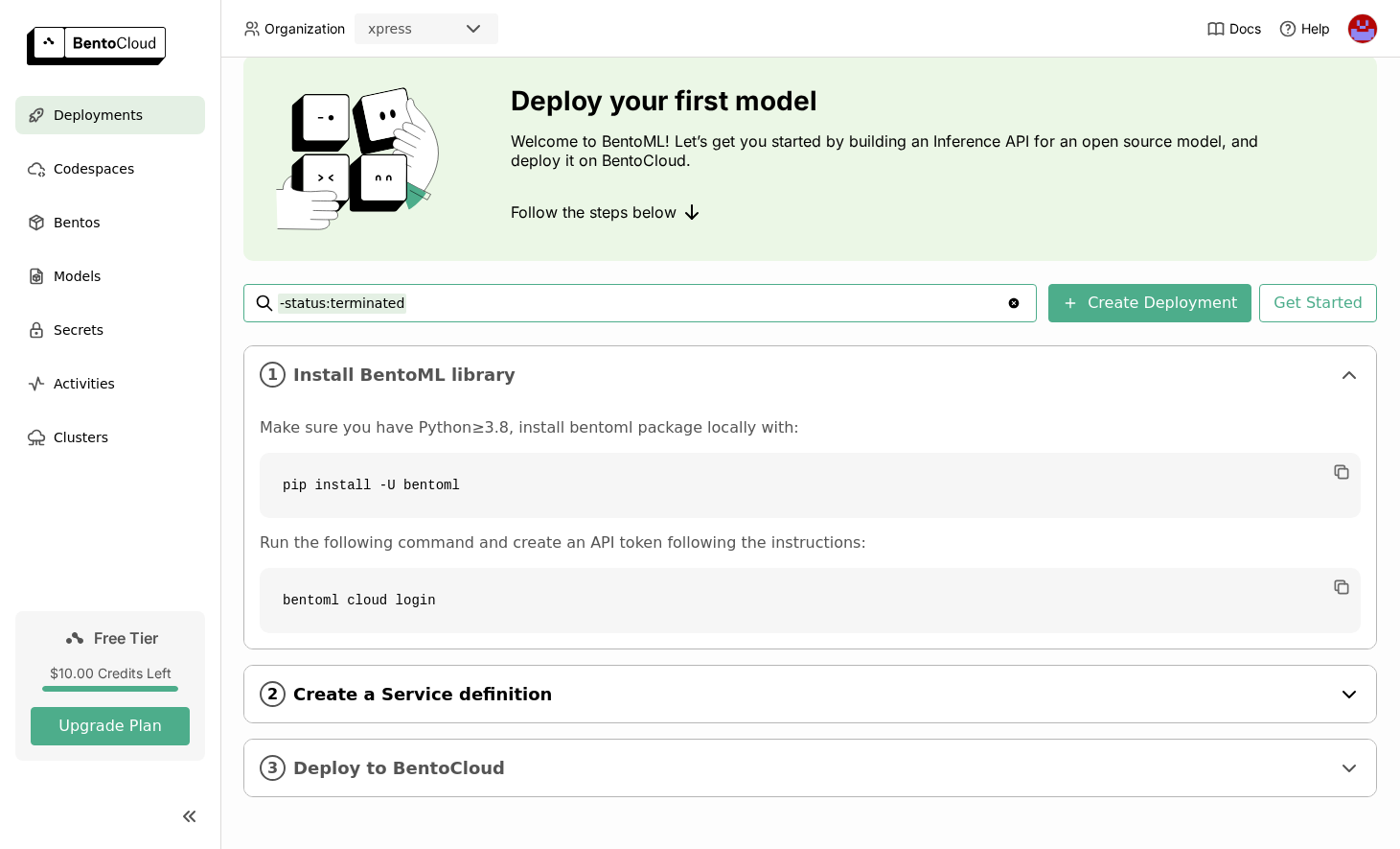
click at [667, 670] on div "2 Create a Service definition" at bounding box center [810, 693] width 1132 height 57
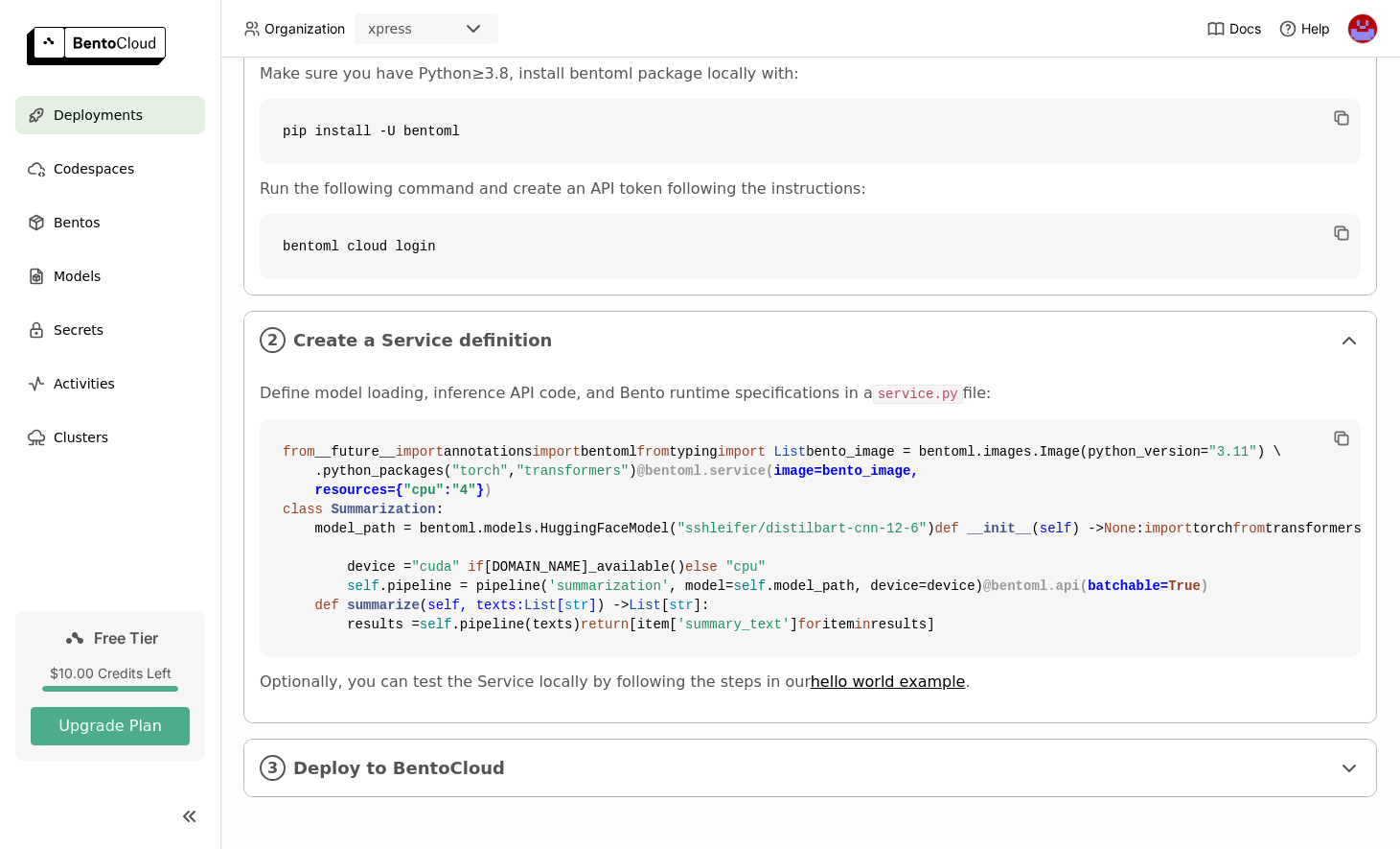
scroll to position [637, 0]
click at [550, 330] on span "Create a Service definition" at bounding box center [811, 340] width 1037 height 22
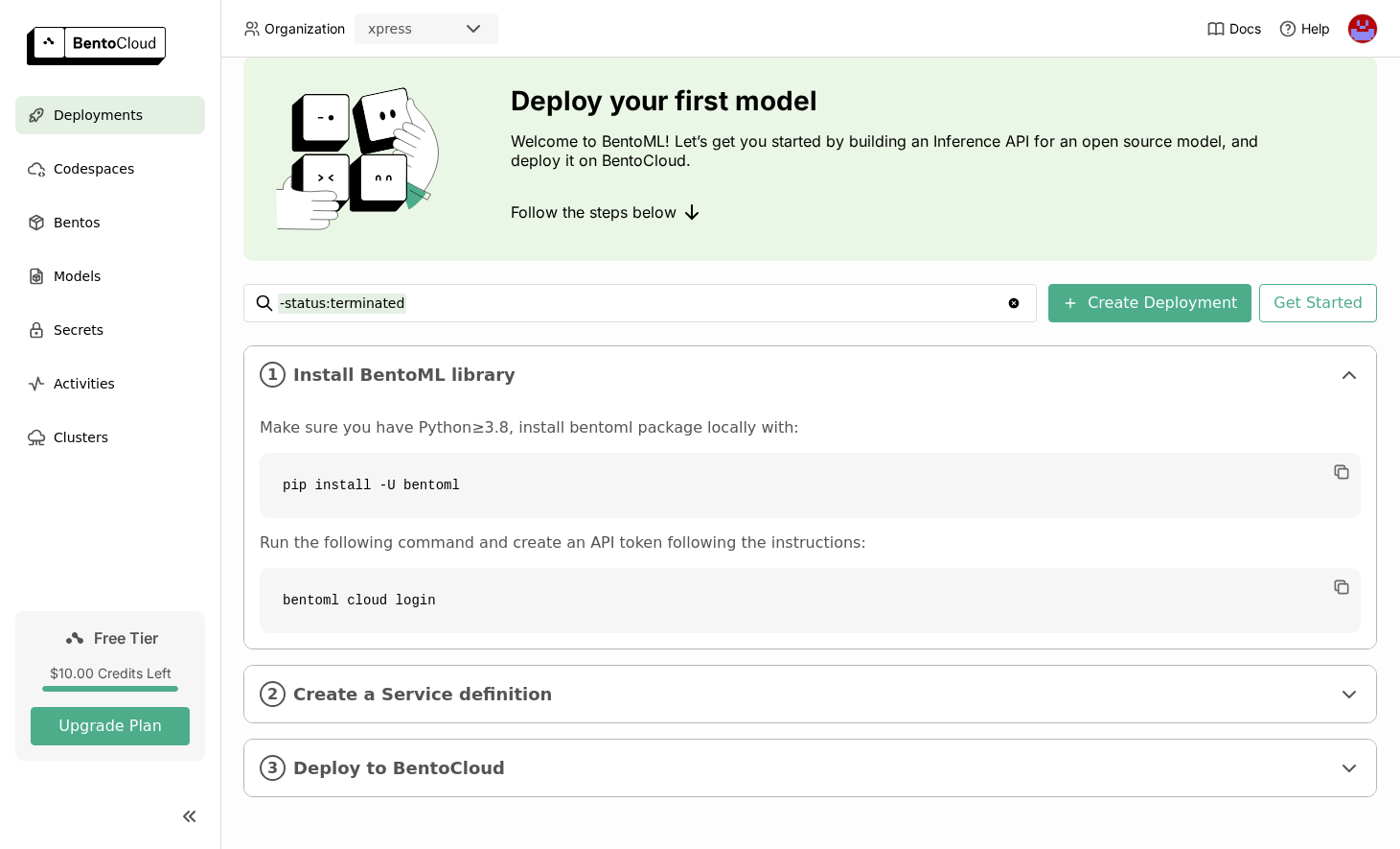
scroll to position [62, 0]
click at [83, 157] on span "Codespaces" at bounding box center [94, 169] width 80 height 23
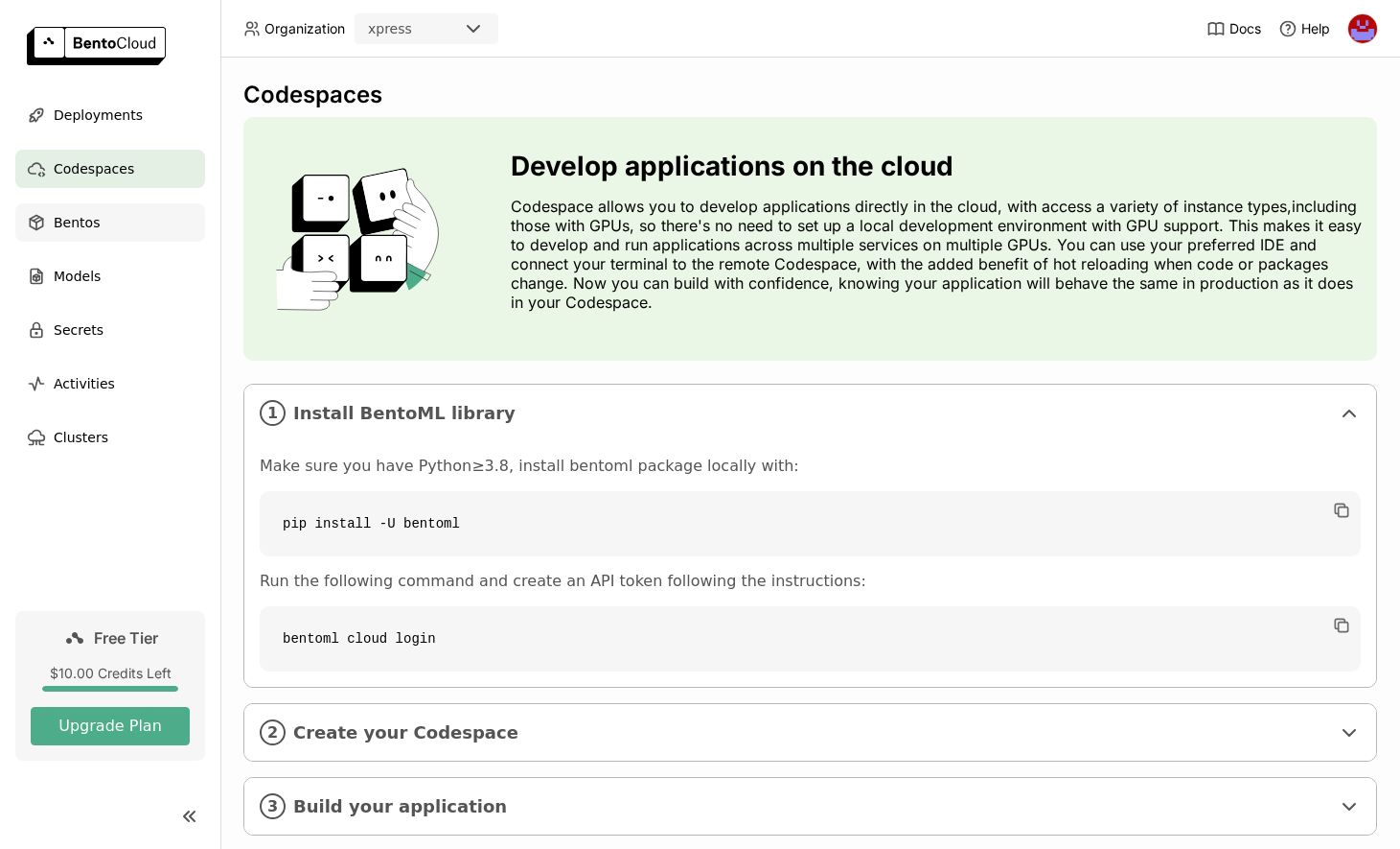
click at [107, 230] on div "Bentos" at bounding box center [110, 222] width 190 height 38
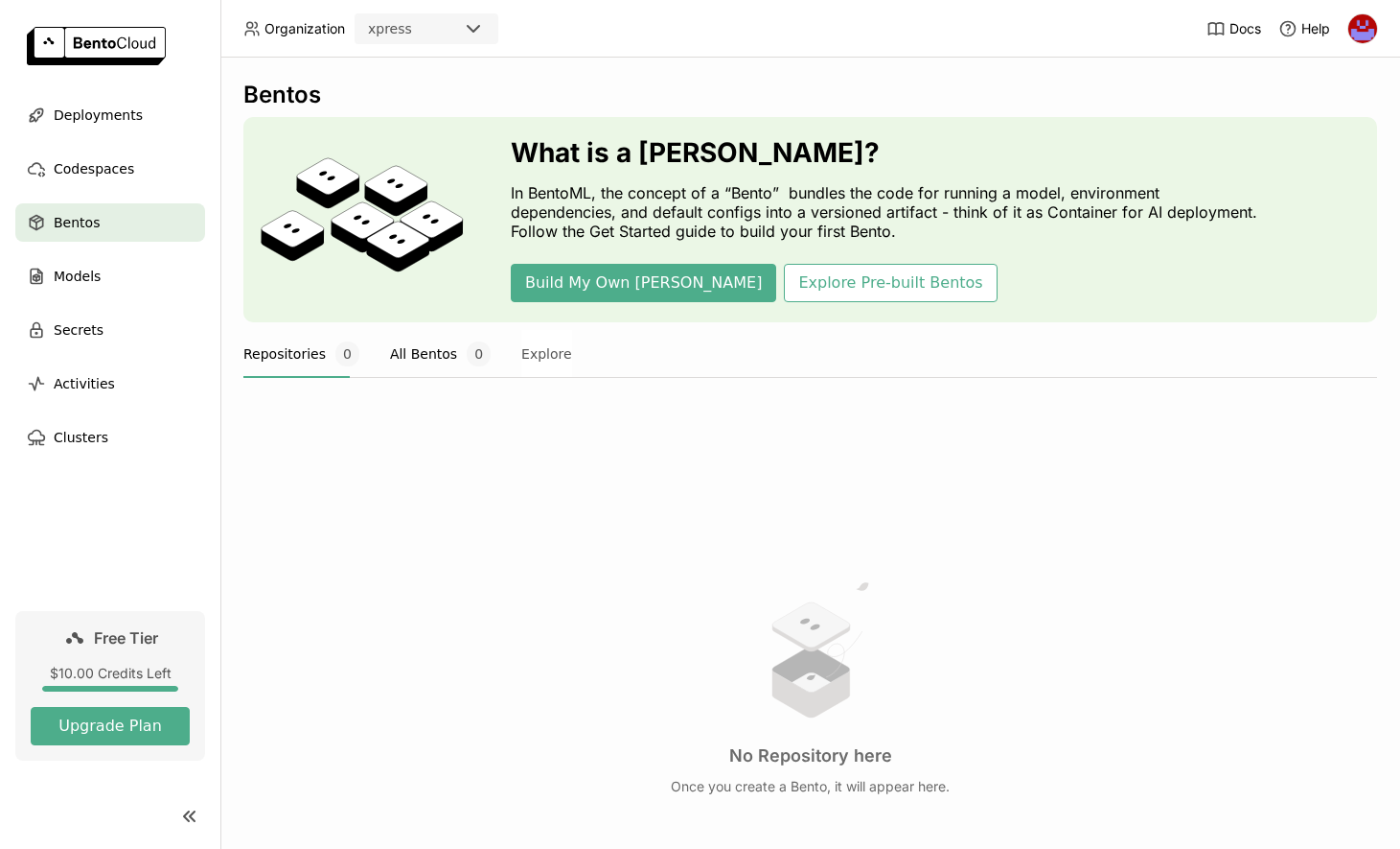
click at [445, 366] on button "All Bentos 0" at bounding box center [440, 353] width 101 height 48
click at [282, 361] on button "Repositories 0" at bounding box center [301, 353] width 116 height 48
click at [81, 281] on span "Models" at bounding box center [77, 277] width 47 height 23
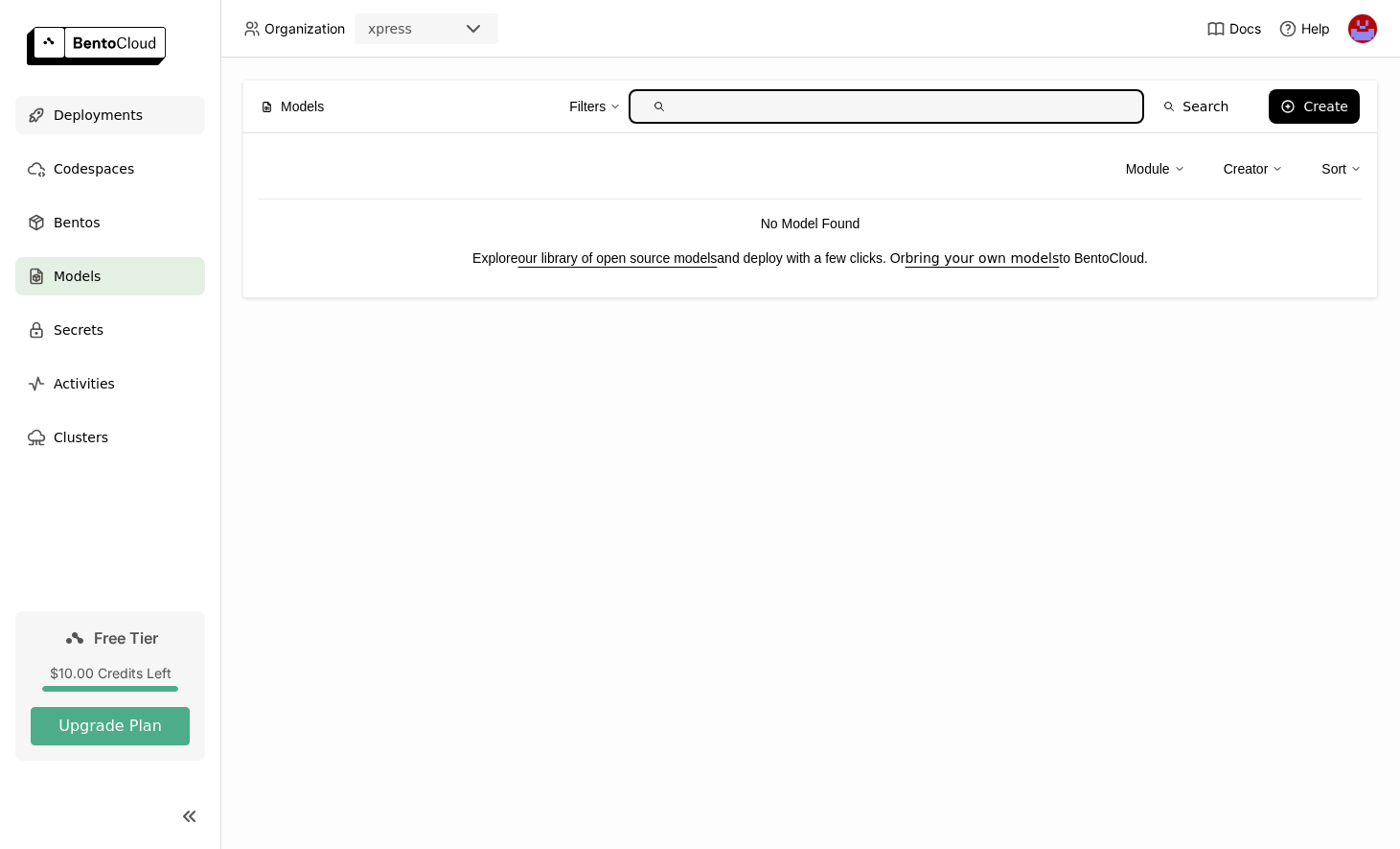
click at [96, 112] on span "Deployments" at bounding box center [98, 115] width 89 height 23
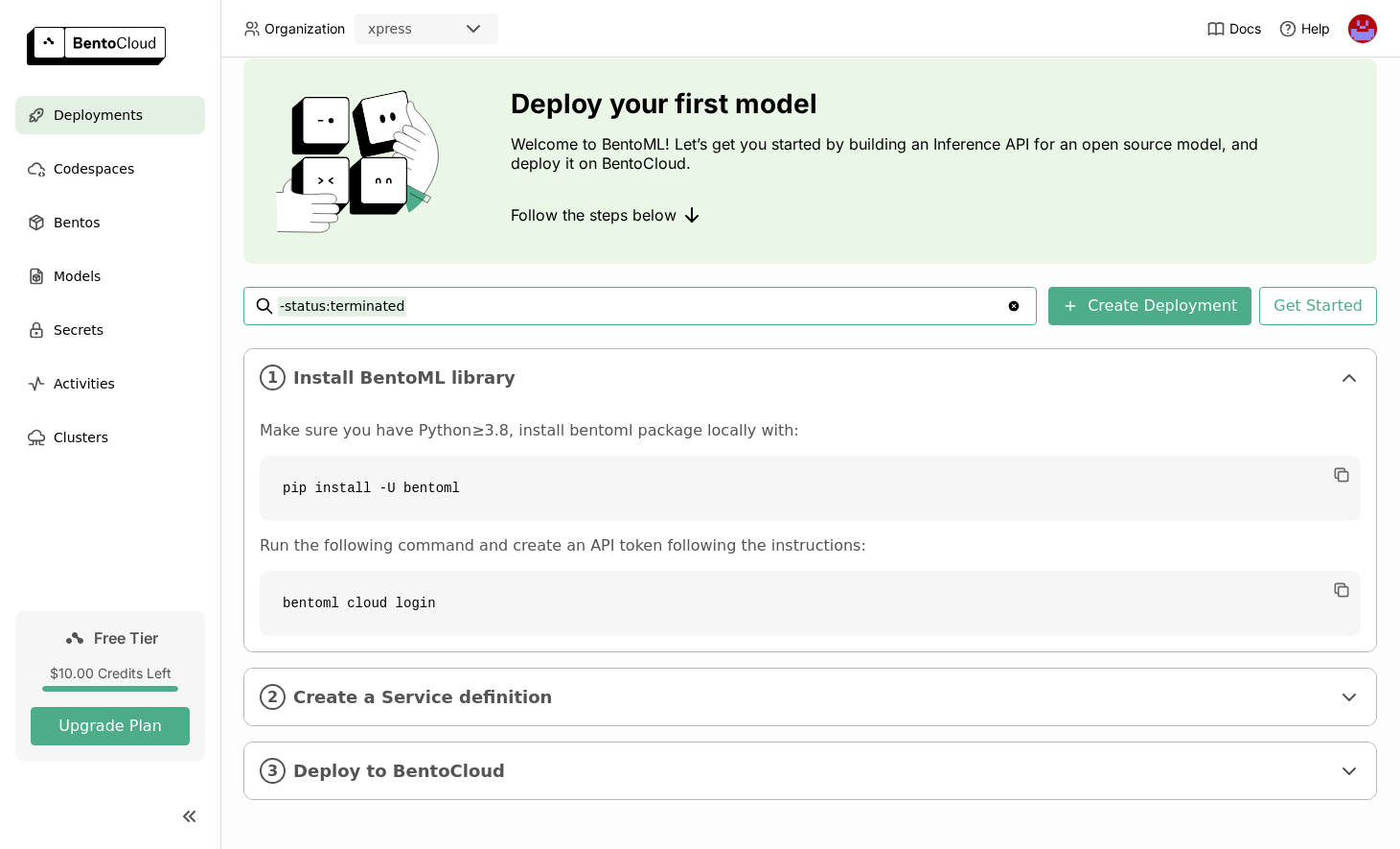
scroll to position [62, 0]
